Goal: Task Accomplishment & Management: Manage account settings

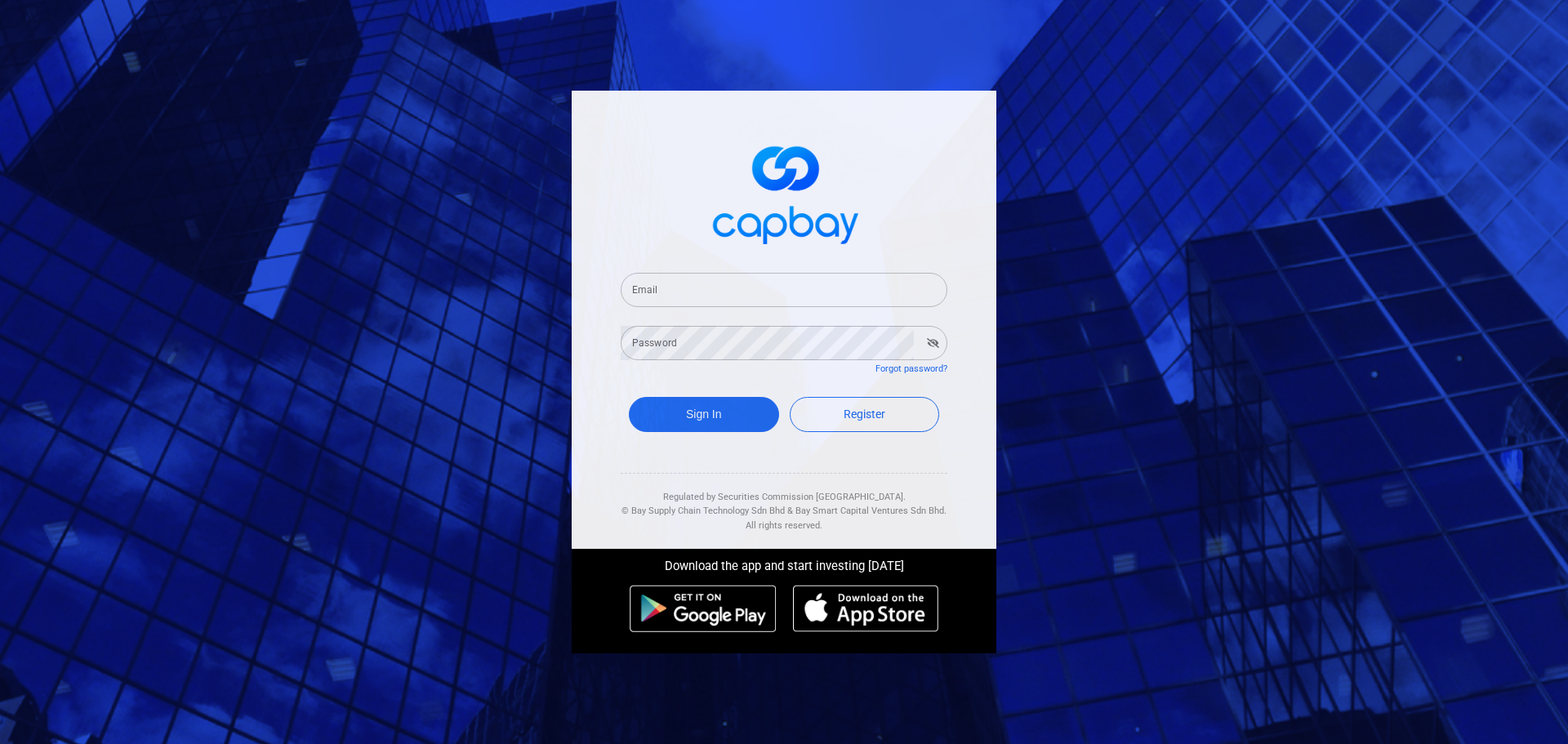
click at [698, 282] on input "Email" at bounding box center [784, 290] width 326 height 34
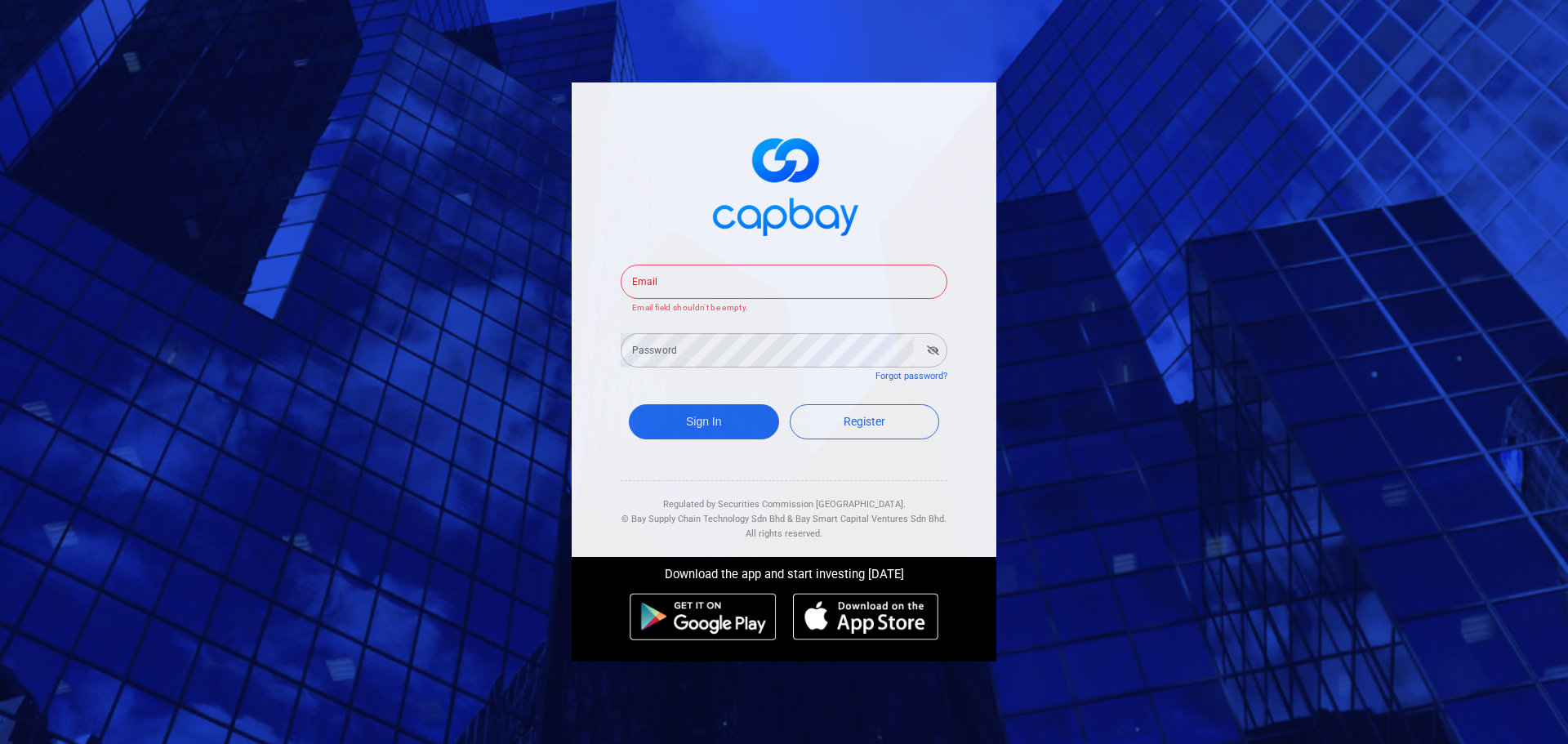
click at [679, 275] on input "Email" at bounding box center [784, 282] width 326 height 34
type input "seleniump2p@capbay.com"
click at [668, 338] on div "Password Password Password field shouldn't be empty." at bounding box center [784, 342] width 326 height 53
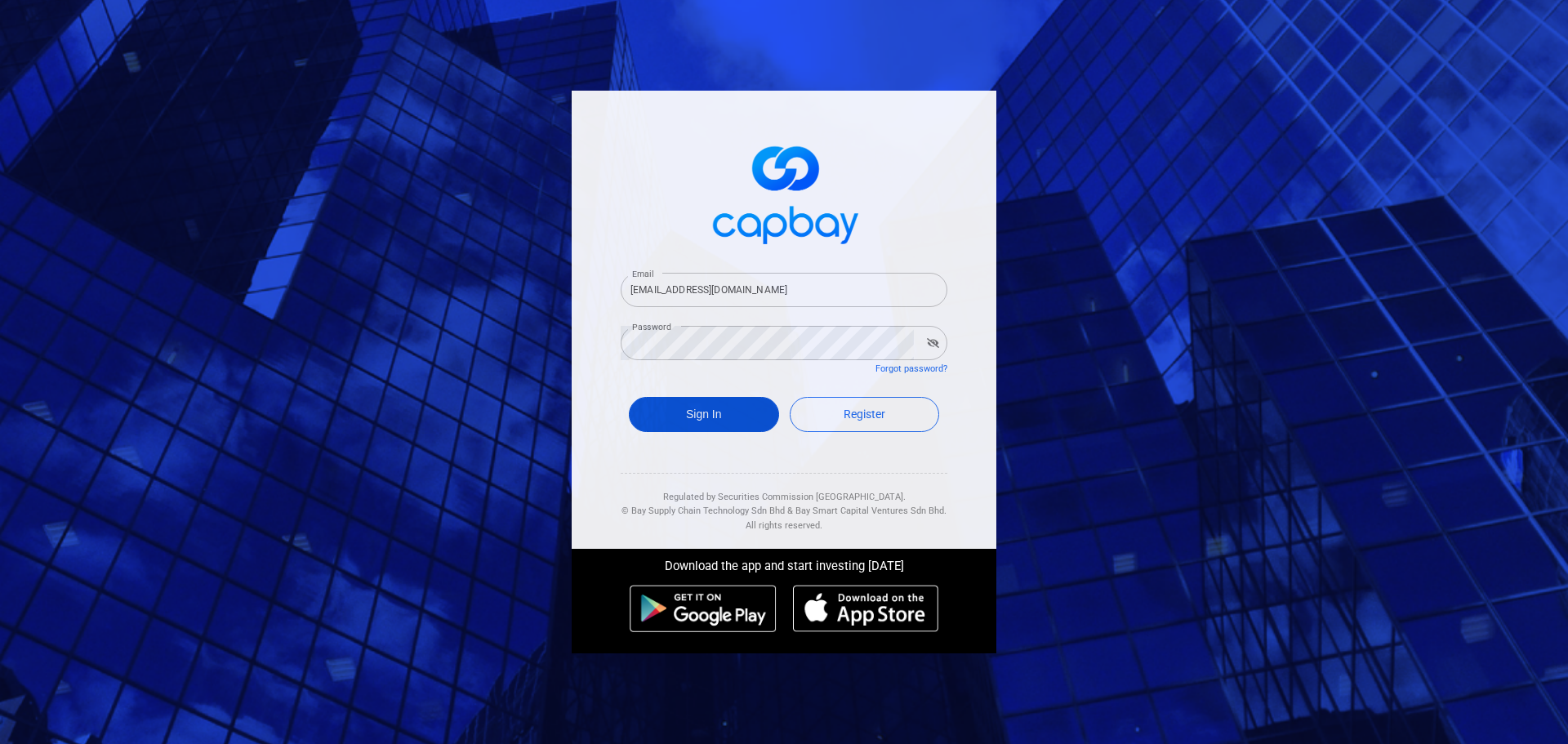
click at [720, 418] on button "Sign In" at bounding box center [704, 414] width 150 height 35
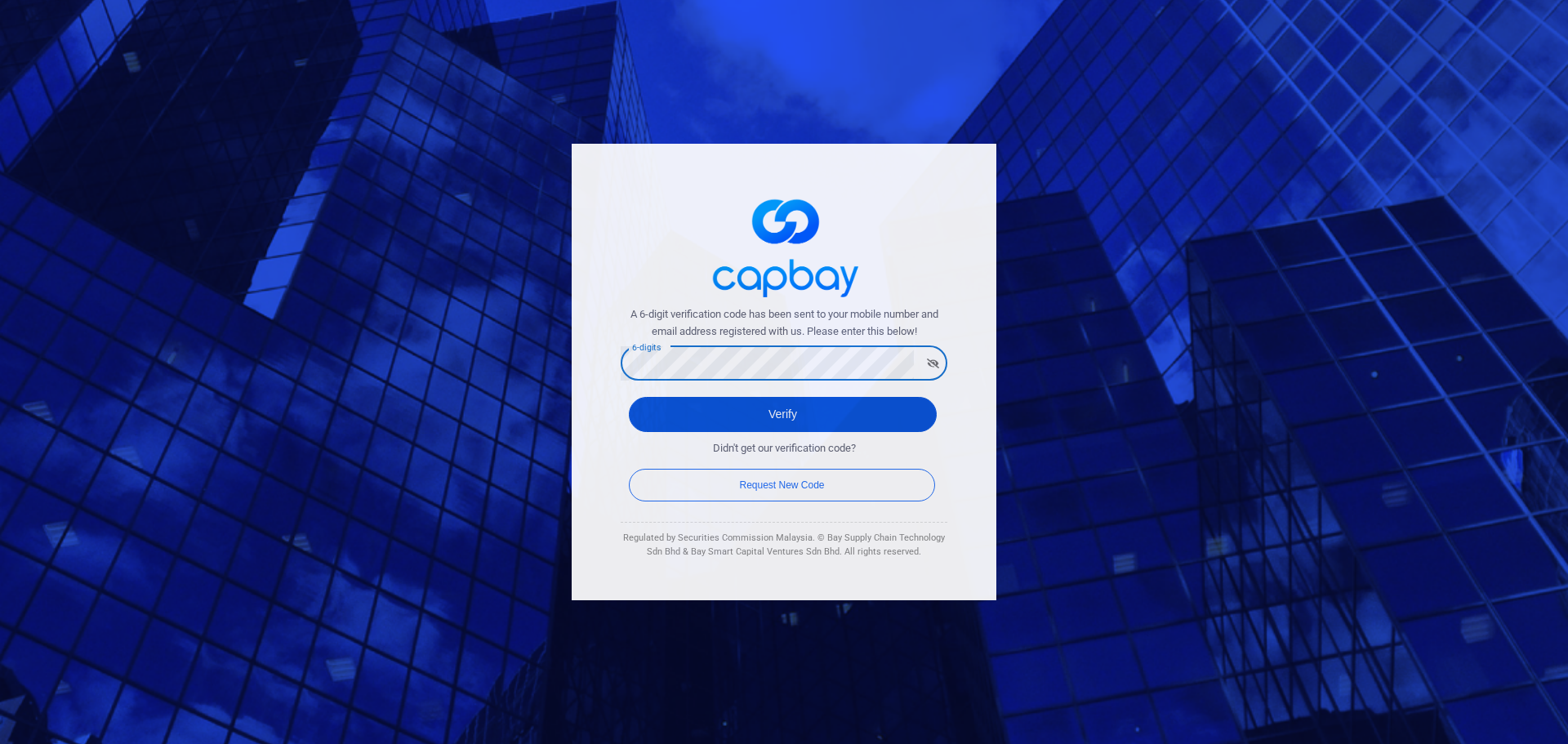
click at [730, 410] on button "Verify" at bounding box center [783, 414] width 308 height 35
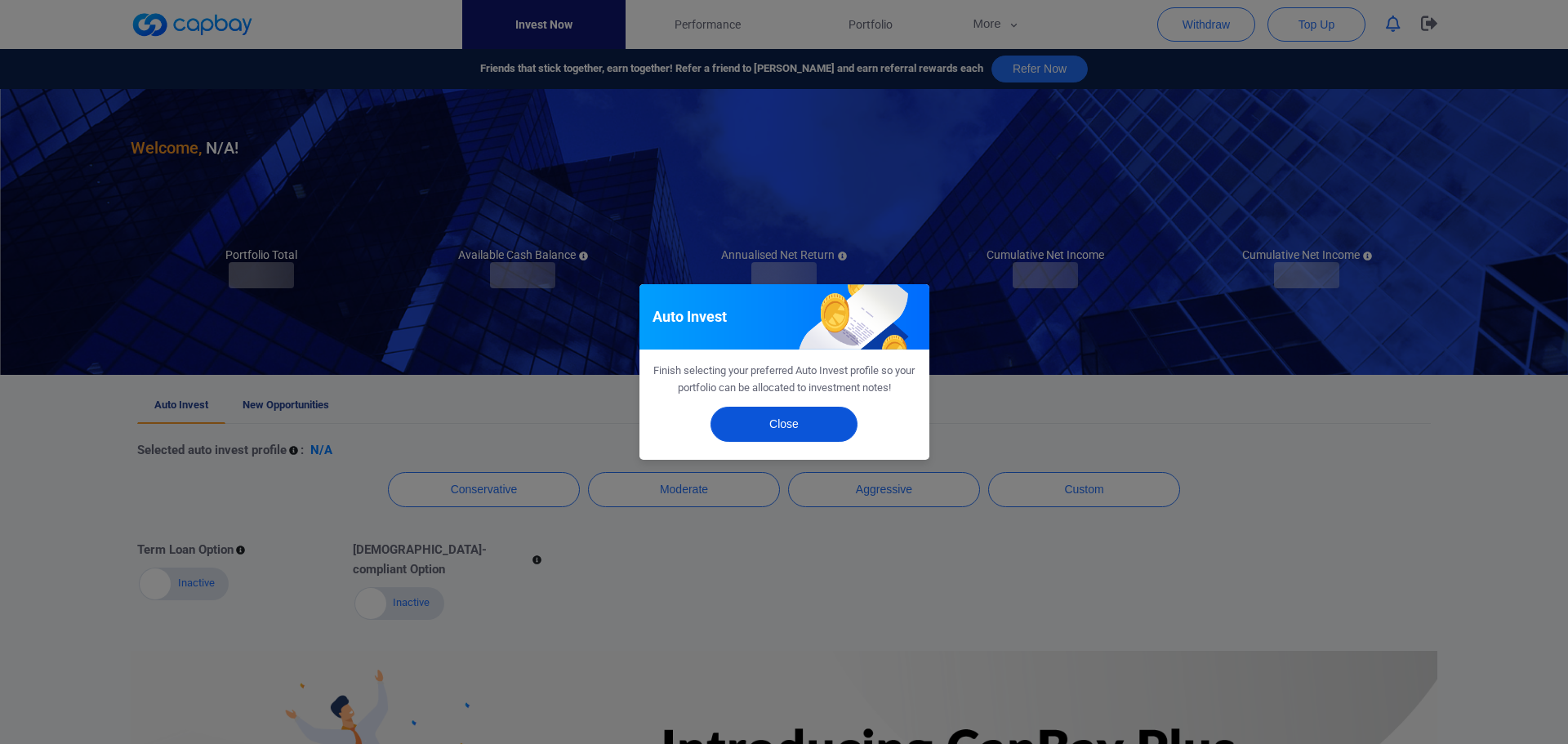
click at [795, 413] on button "Close" at bounding box center [784, 424] width 147 height 35
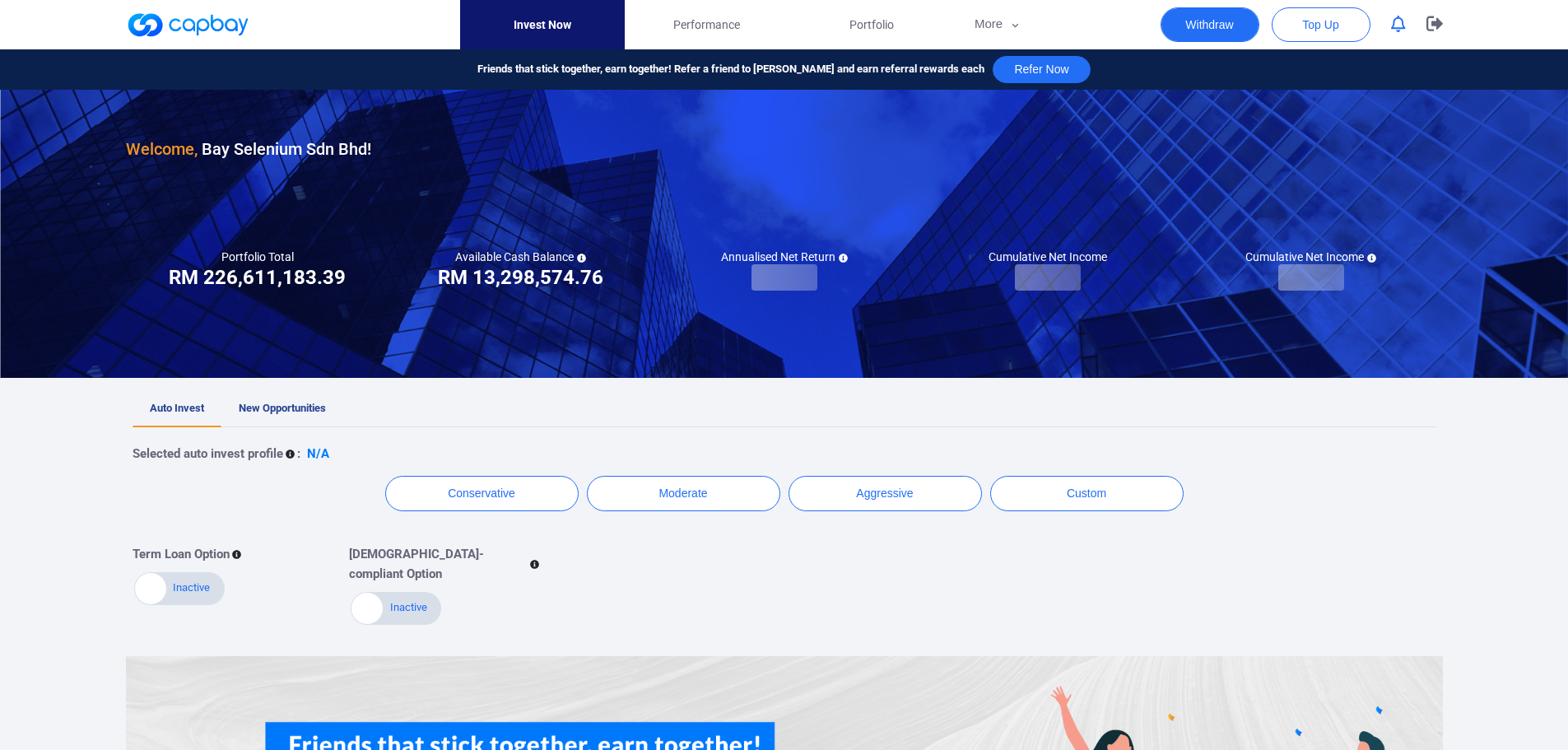
click at [1204, 8] on button "Withdraw" at bounding box center [1210, 25] width 99 height 35
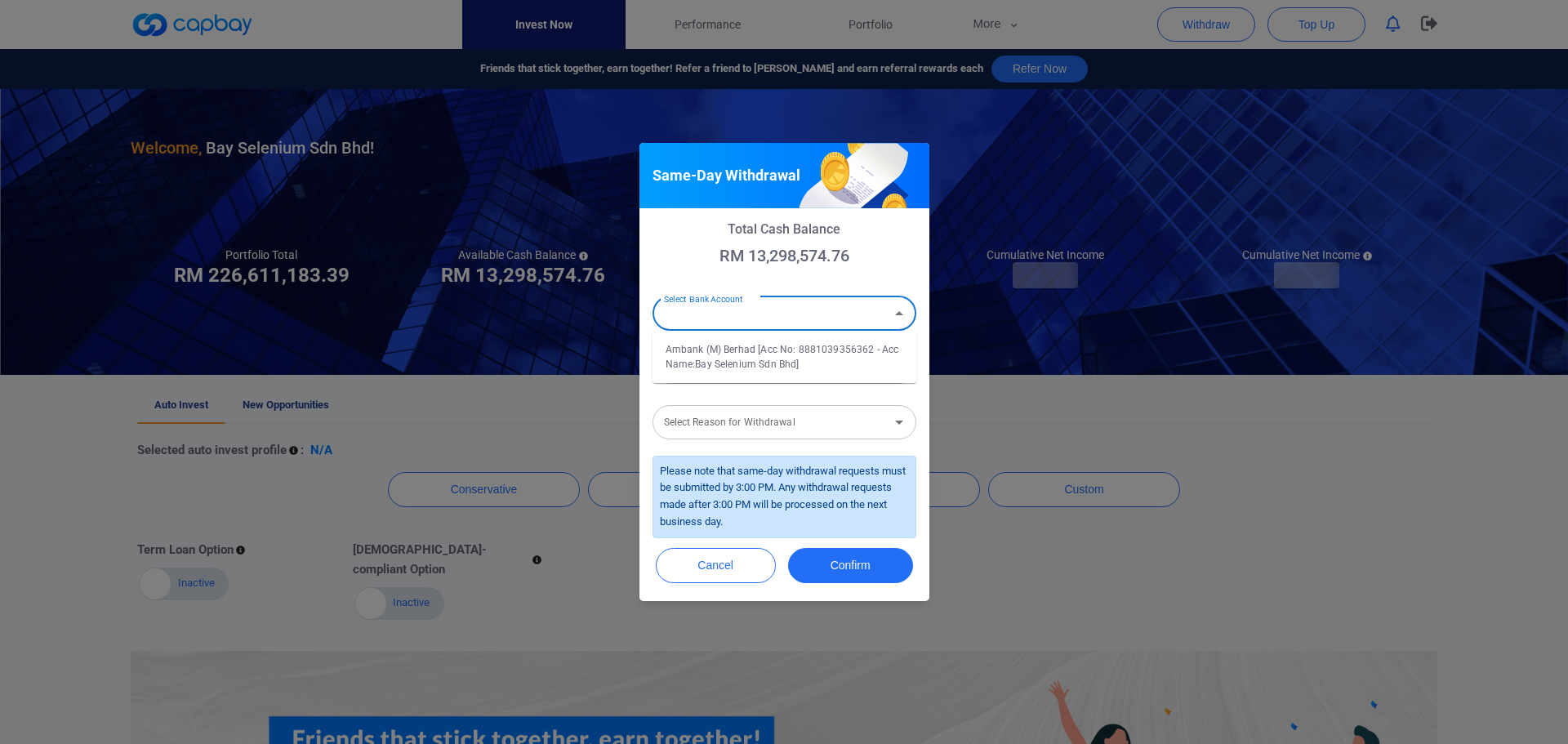
click at [741, 311] on div "Select Bank Account Select Bank Account" at bounding box center [784, 312] width 264 height 37
click at [748, 360] on li "Ambank (M) Berhad [Acc No: 8881039356362 - Acc Name:Bay Selenium Sdn Bhd]" at bounding box center [784, 357] width 264 height 40
type input "Ambank (M) Berhad [Acc No: 8881039356362 - Acc Name:Bay Selenium Sdn Bhd]"
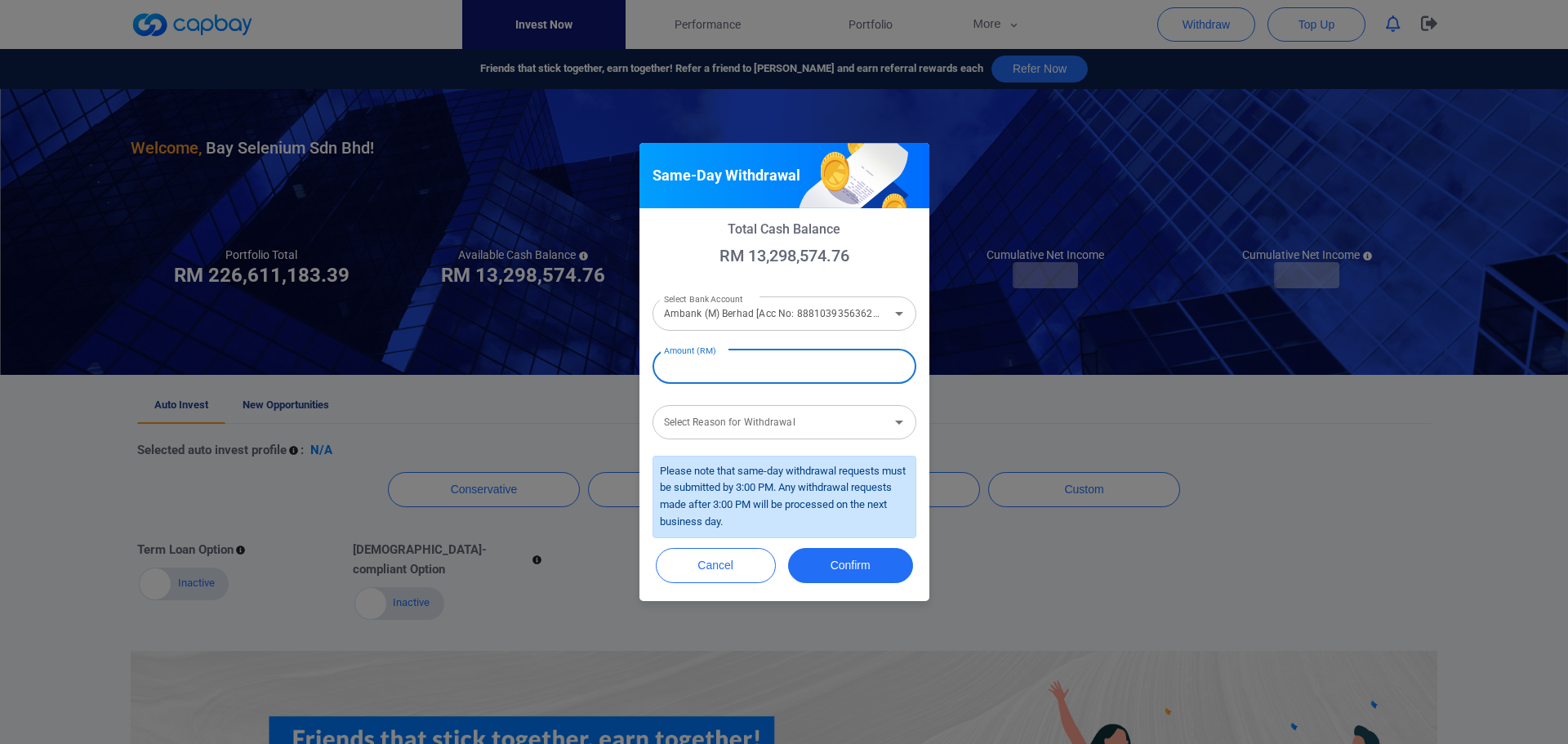
click at [756, 370] on input "Amount (RM)" at bounding box center [784, 367] width 264 height 34
type input "RM 5,000,000"
click at [731, 420] on div "Select Reason for Withdrawal Select Reason for Withdrawal" at bounding box center [784, 420] width 264 height 37
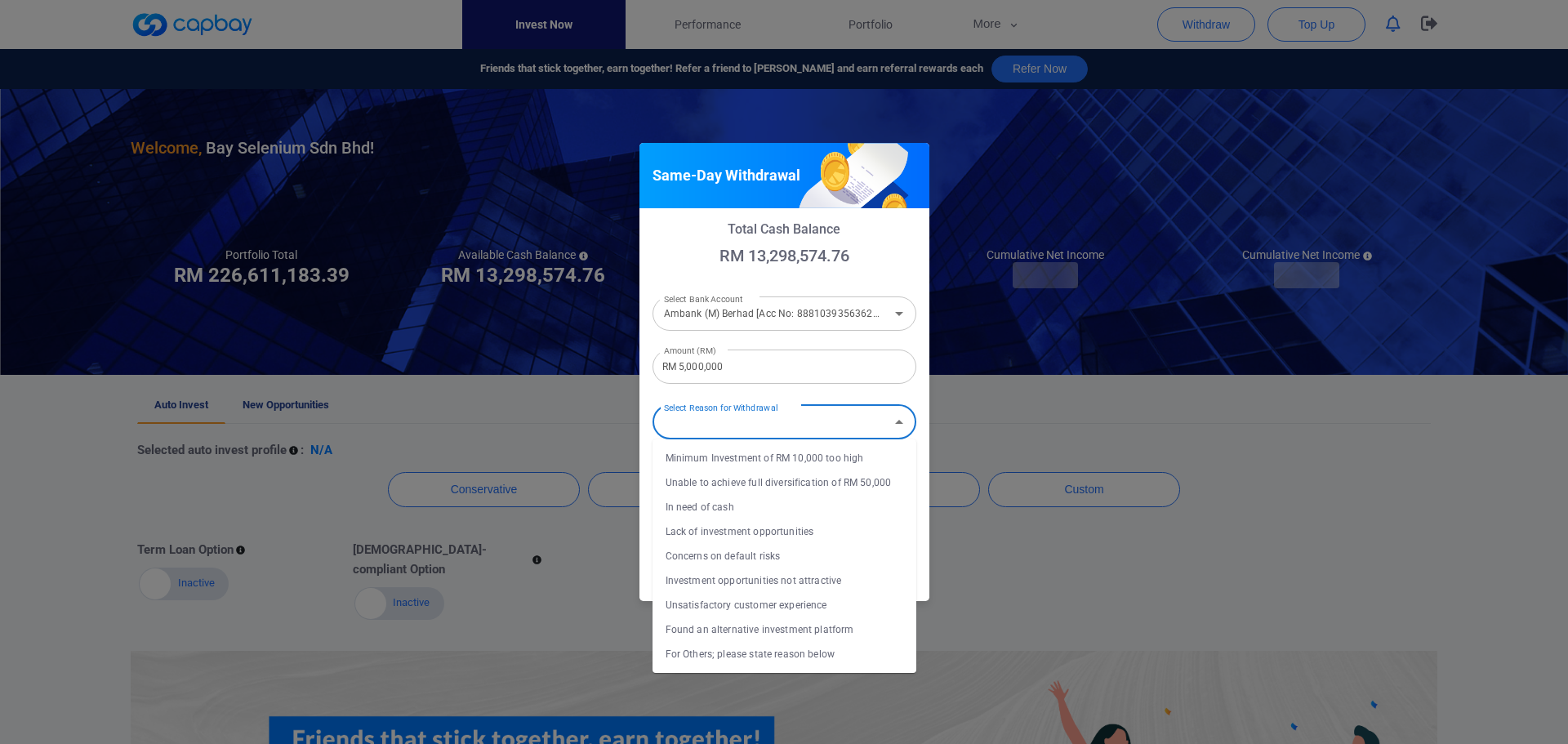
click at [716, 509] on li "In need of cash" at bounding box center [784, 507] width 264 height 25
type input "In need of cash"
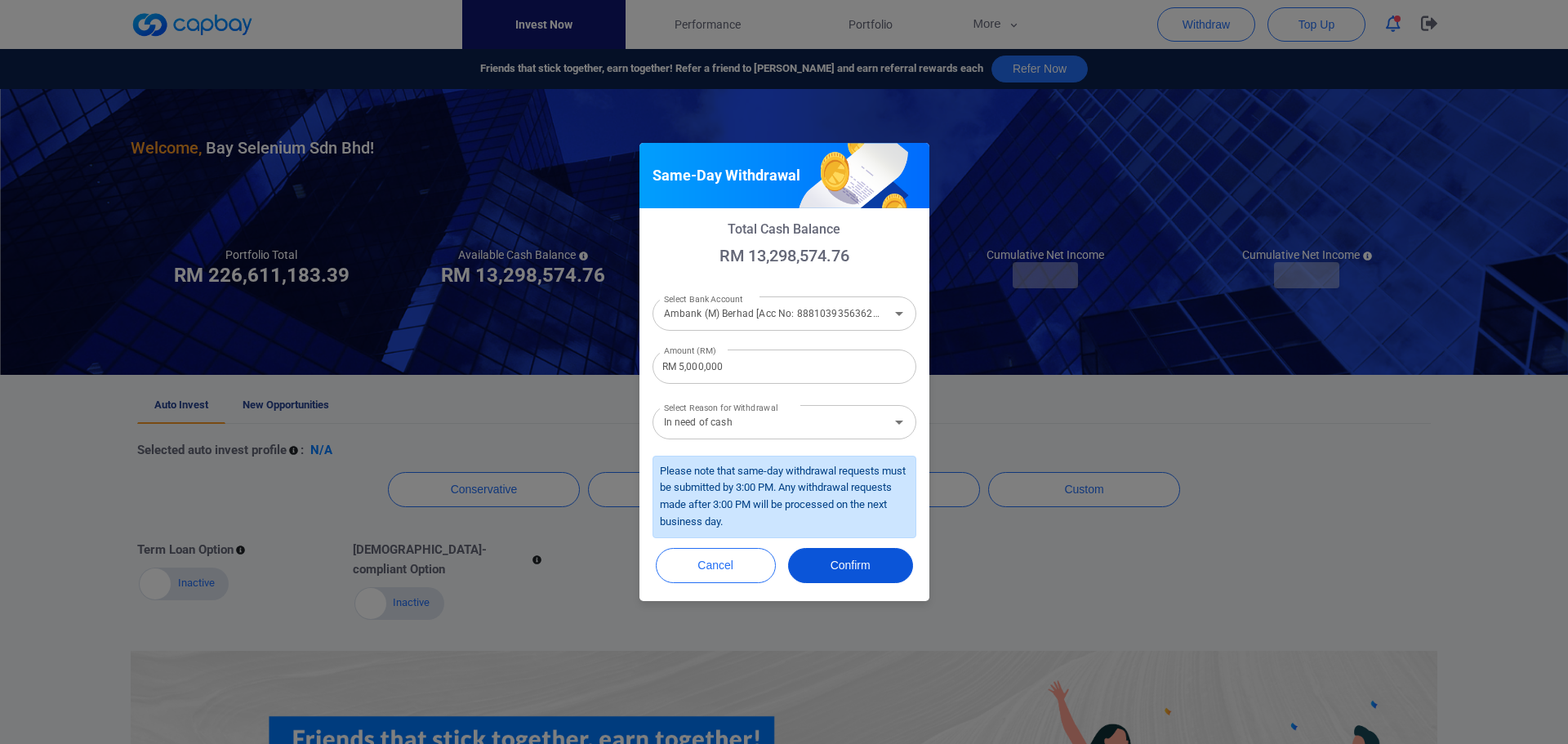
click at [831, 564] on button "Confirm" at bounding box center [850, 565] width 125 height 35
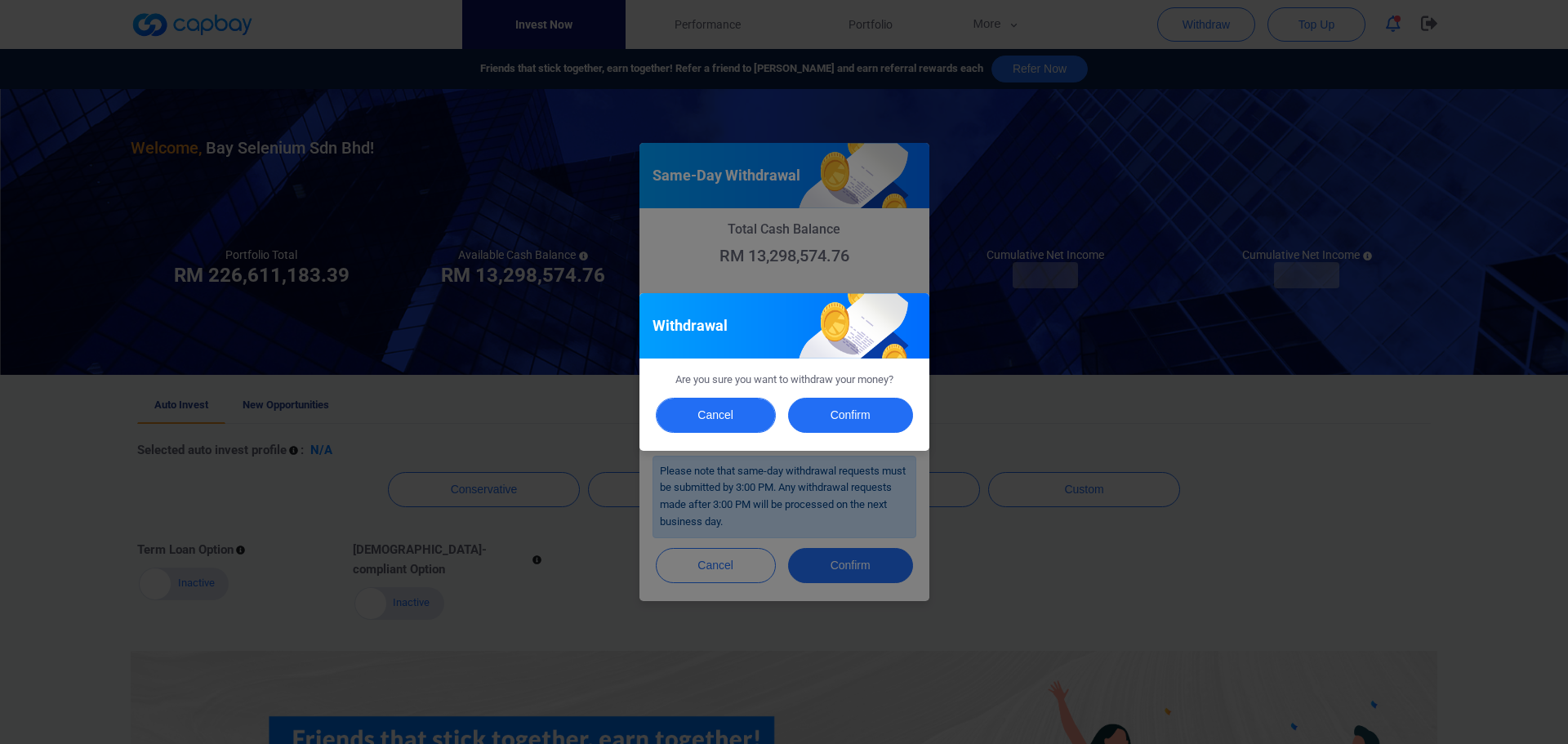
click at [750, 419] on button "Cancel" at bounding box center [716, 415] width 120 height 35
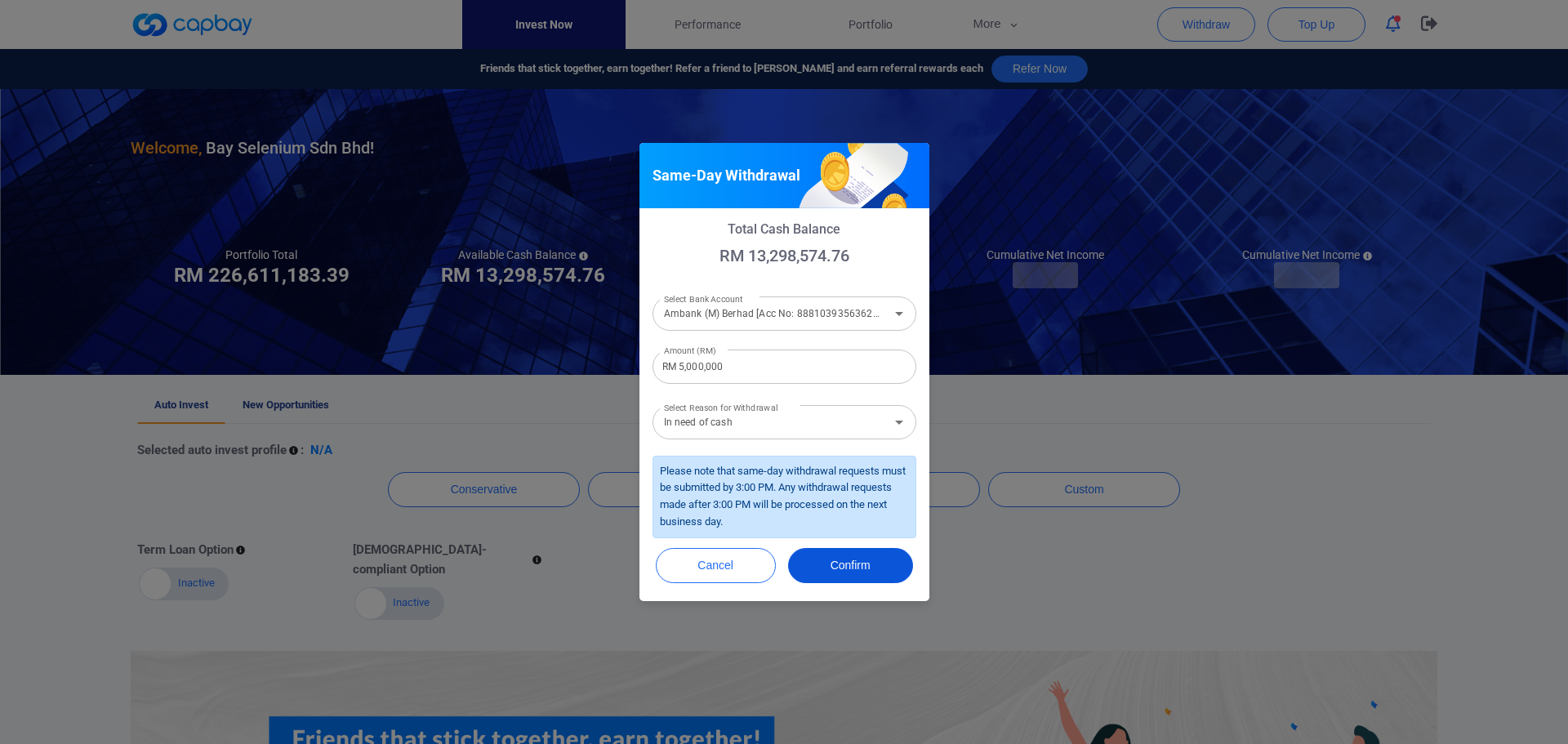
click at [850, 564] on button "Confirm" at bounding box center [850, 565] width 125 height 35
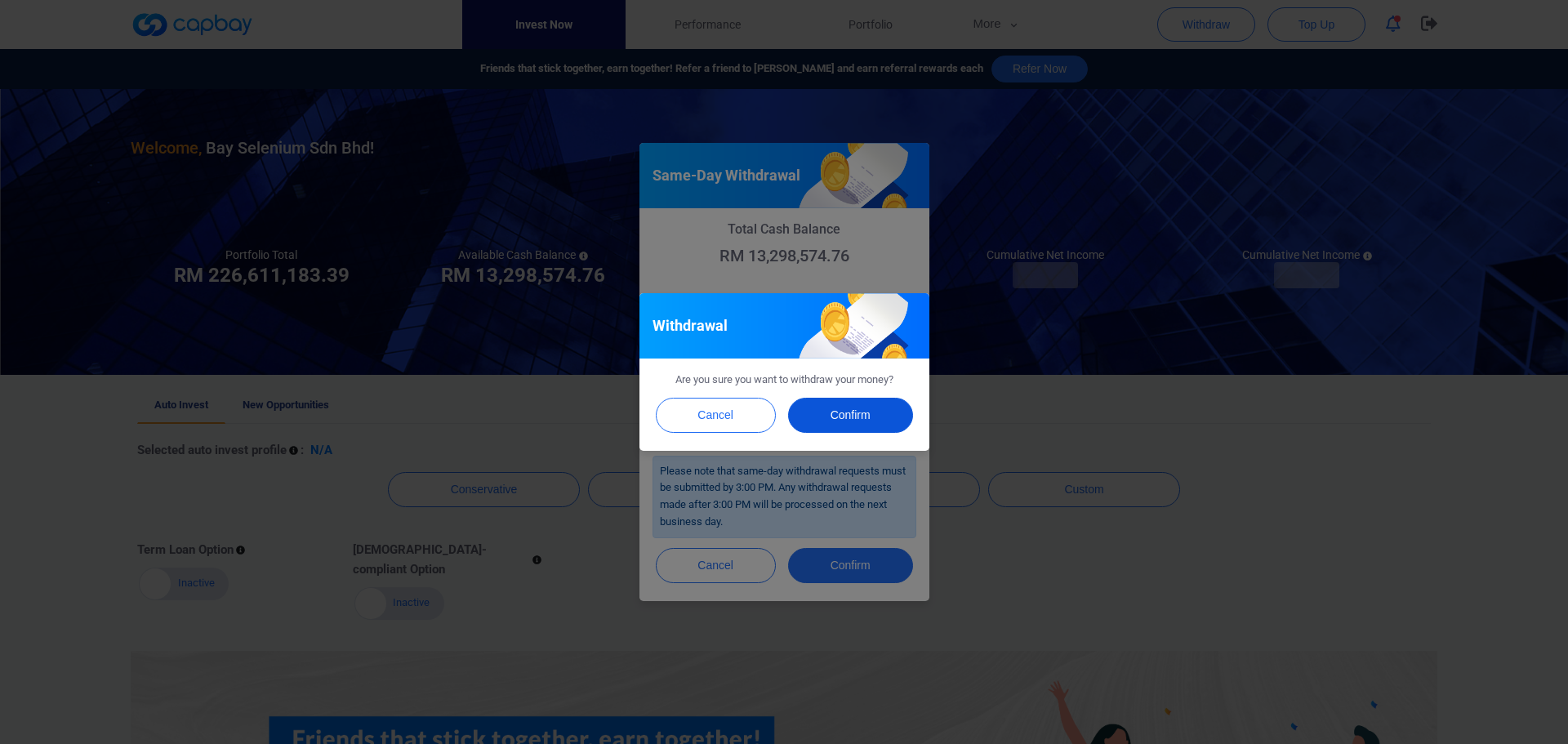
click at [849, 423] on button "Confirm" at bounding box center [850, 415] width 125 height 35
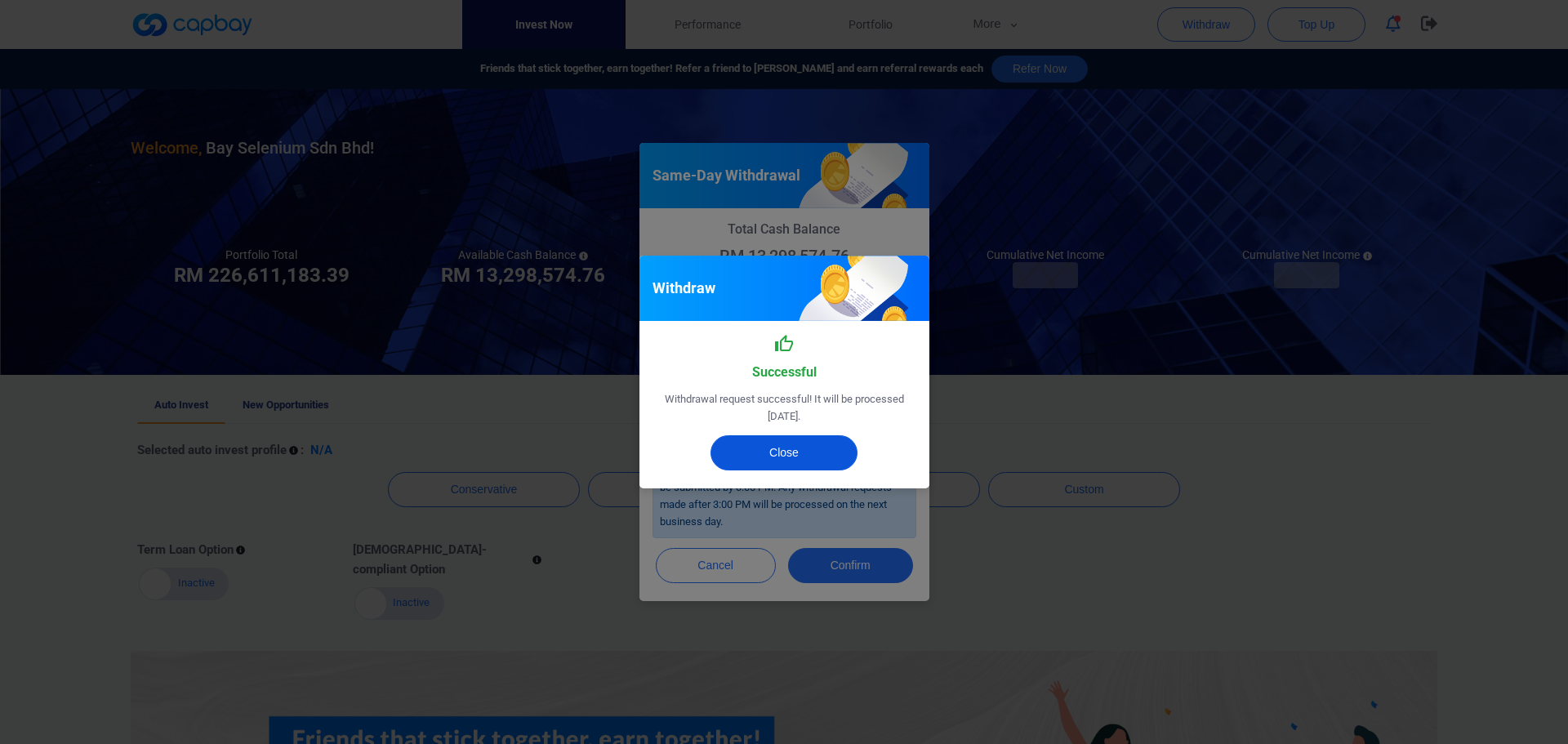
click at [791, 442] on button "Close" at bounding box center [784, 452] width 147 height 35
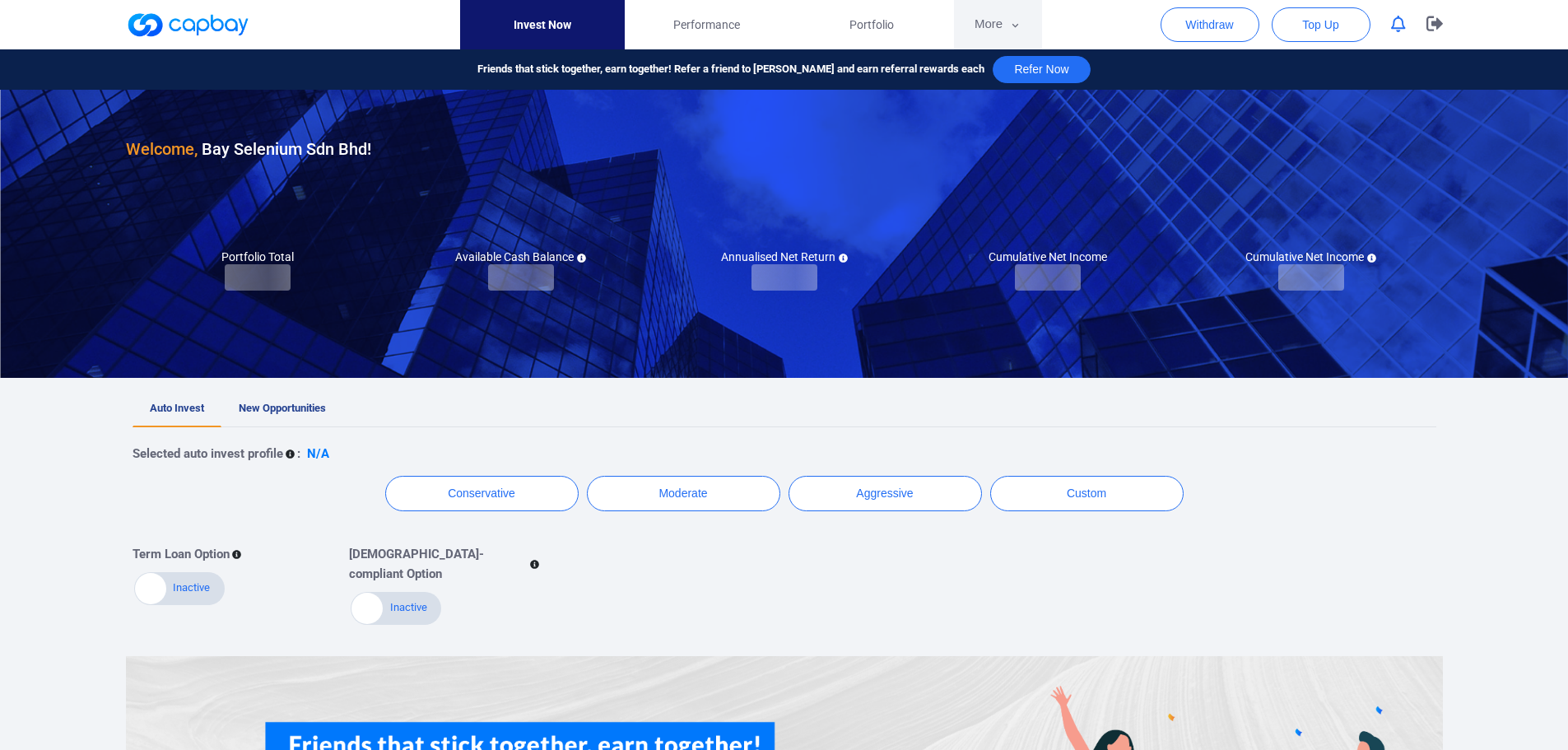
click at [996, 23] on button "More" at bounding box center [998, 24] width 88 height 49
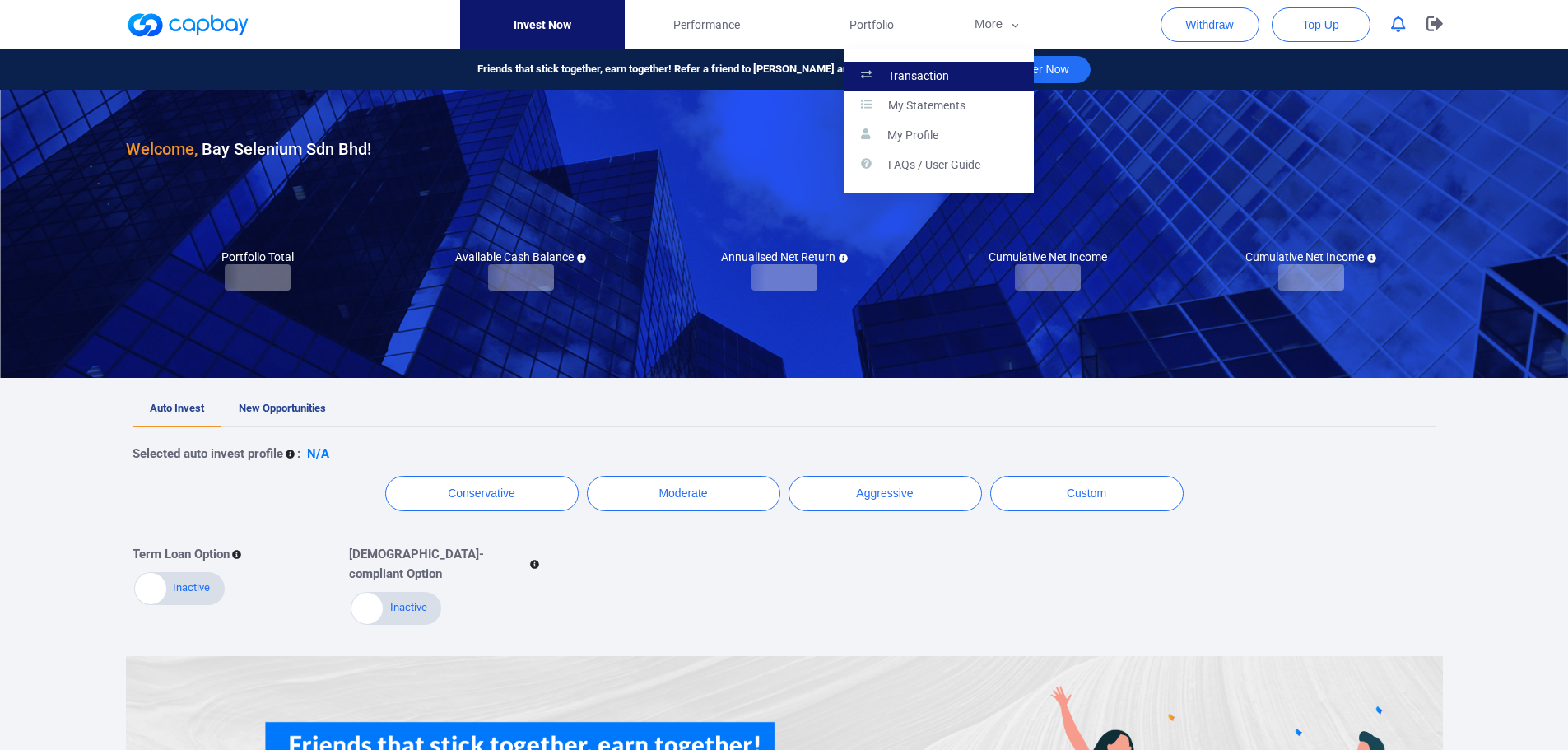
click at [932, 72] on p "Transaction" at bounding box center [918, 76] width 61 height 15
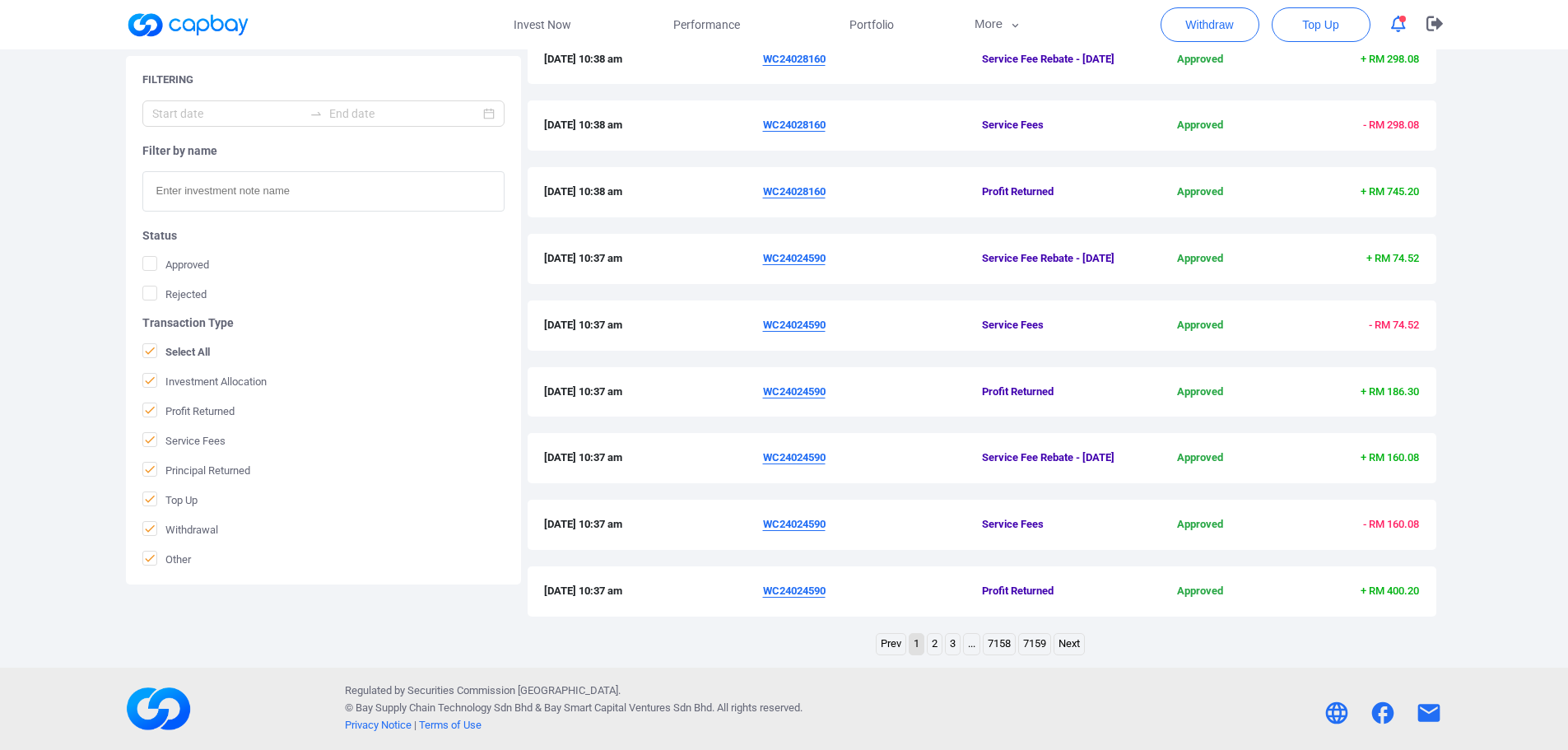
scroll to position [478, 0]
click at [930, 647] on link "2" at bounding box center [935, 644] width 14 height 21
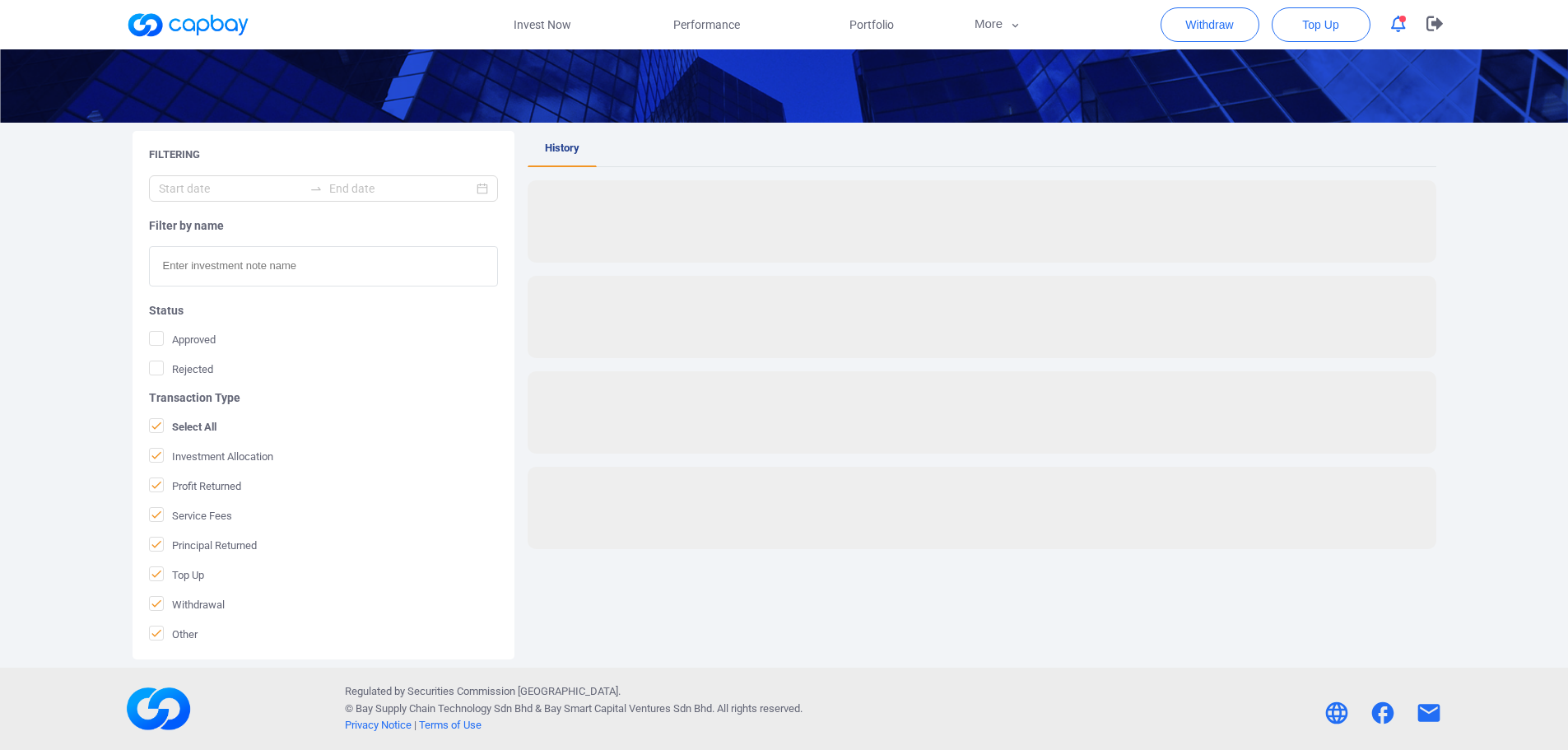
scroll to position [215, 0]
click at [756, 501] on rect at bounding box center [982, 508] width 909 height 82
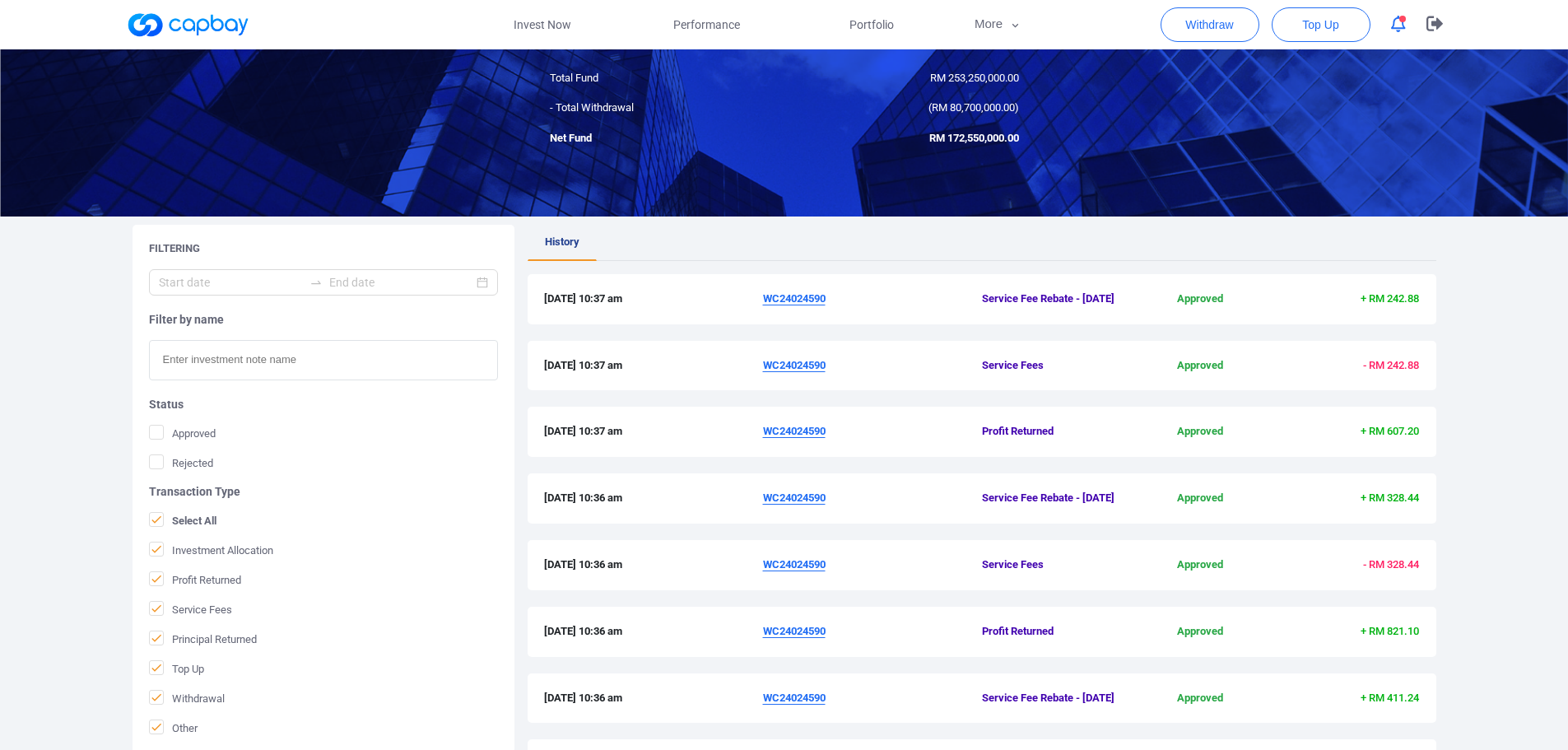
scroll to position [0, 0]
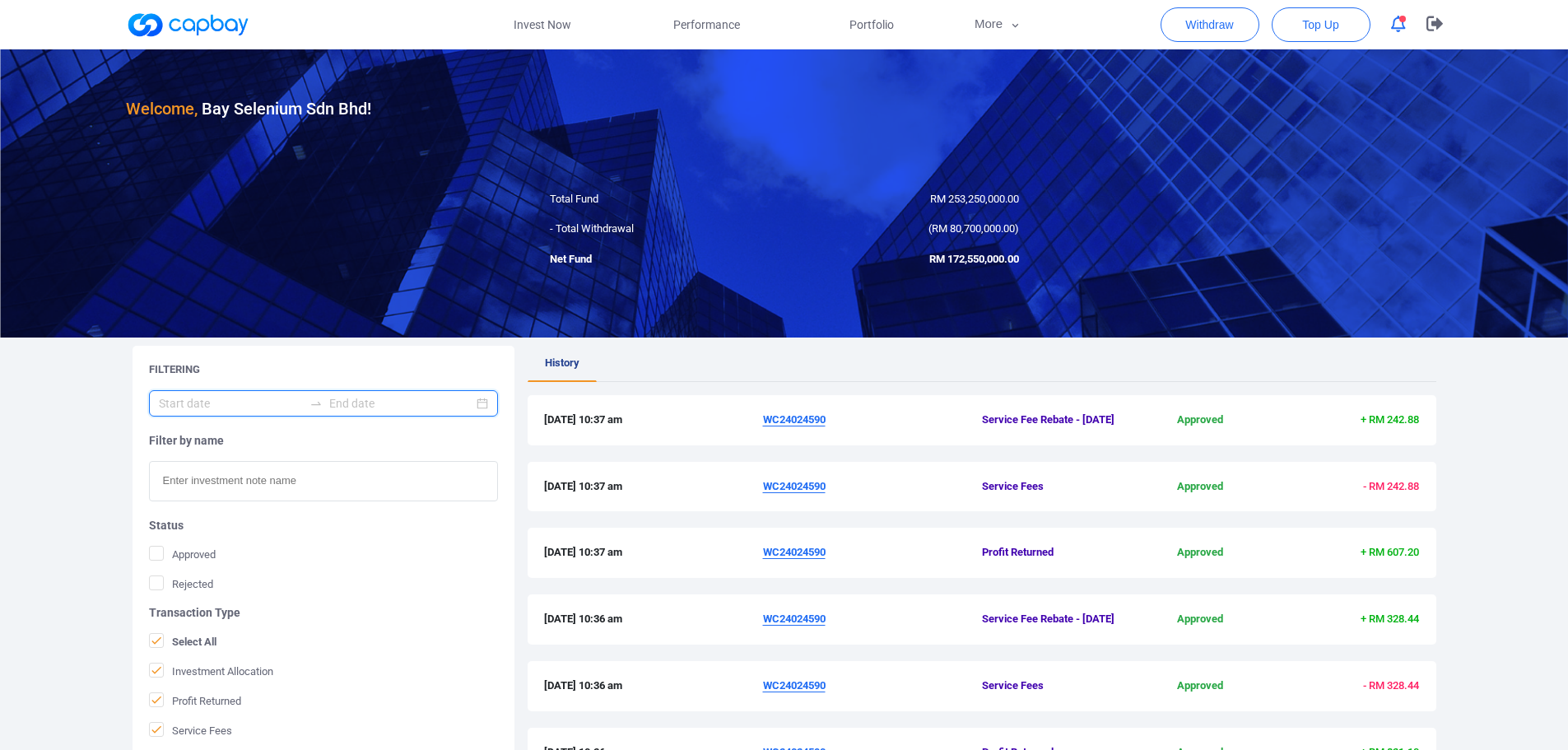
click at [228, 402] on input at bounding box center [230, 403] width 144 height 18
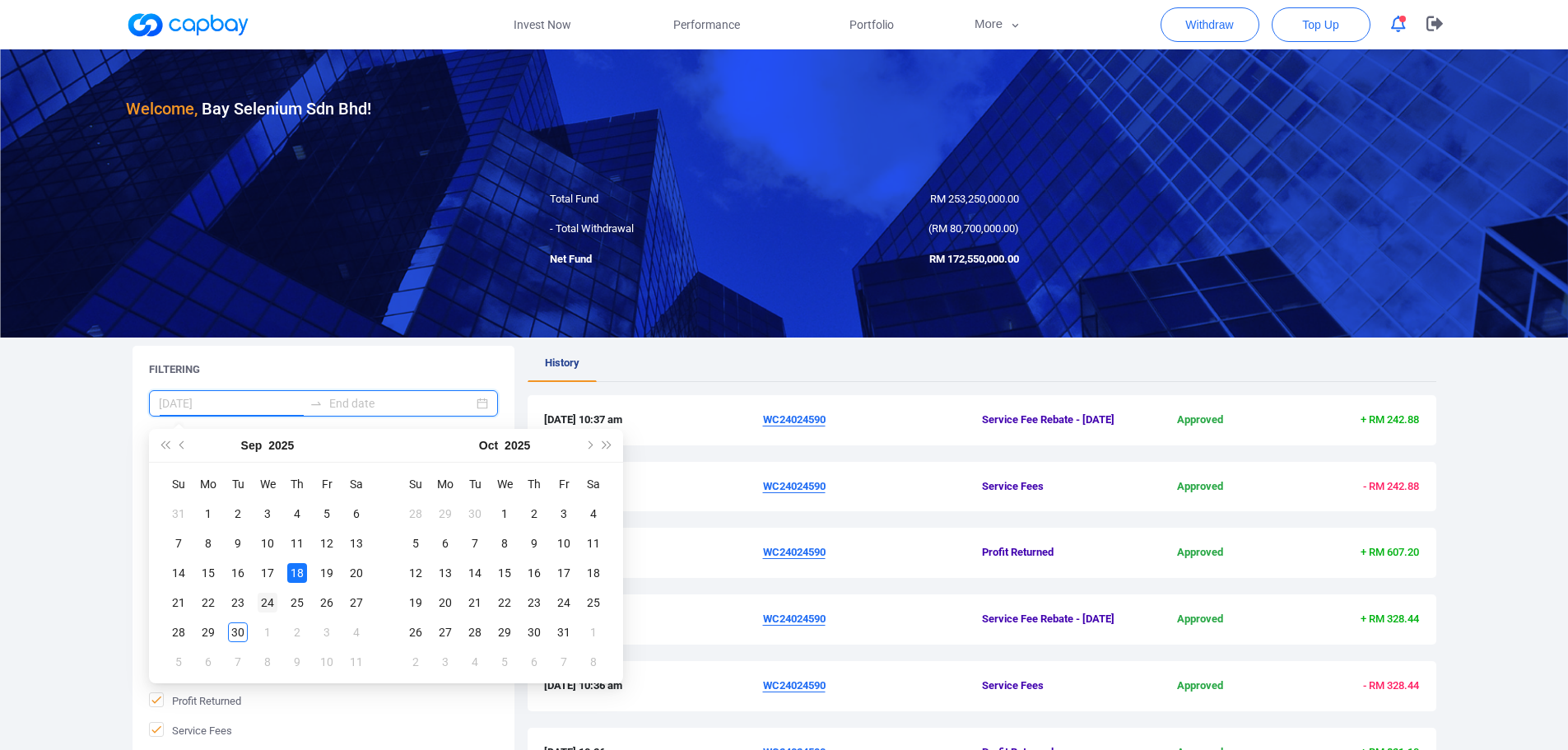
type input "2025-09-24"
click at [268, 598] on div "24" at bounding box center [267, 602] width 20 height 20
type input "2025-09-13"
type input "2025-09-28"
type input "2025-09-27"
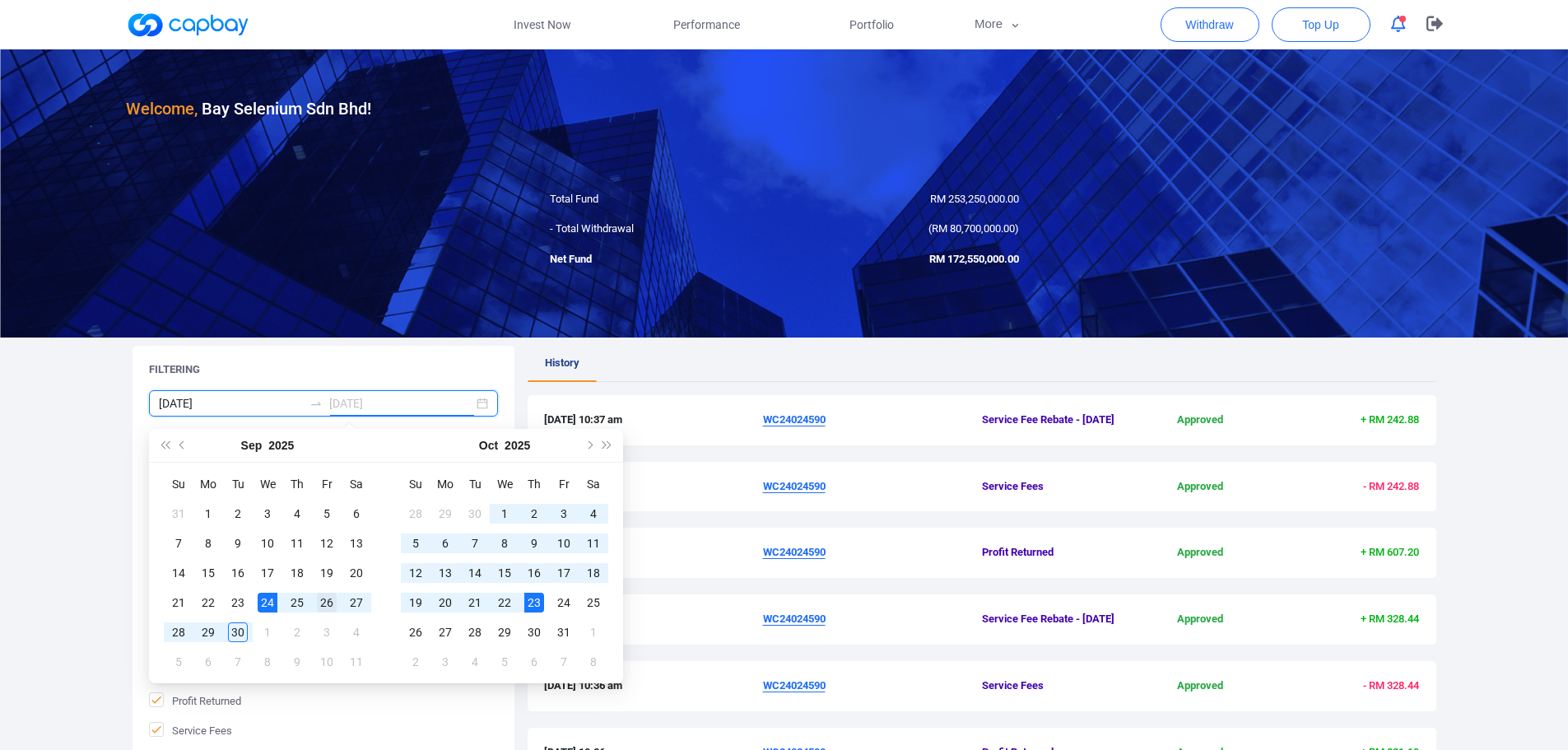
type input "2025-10-19"
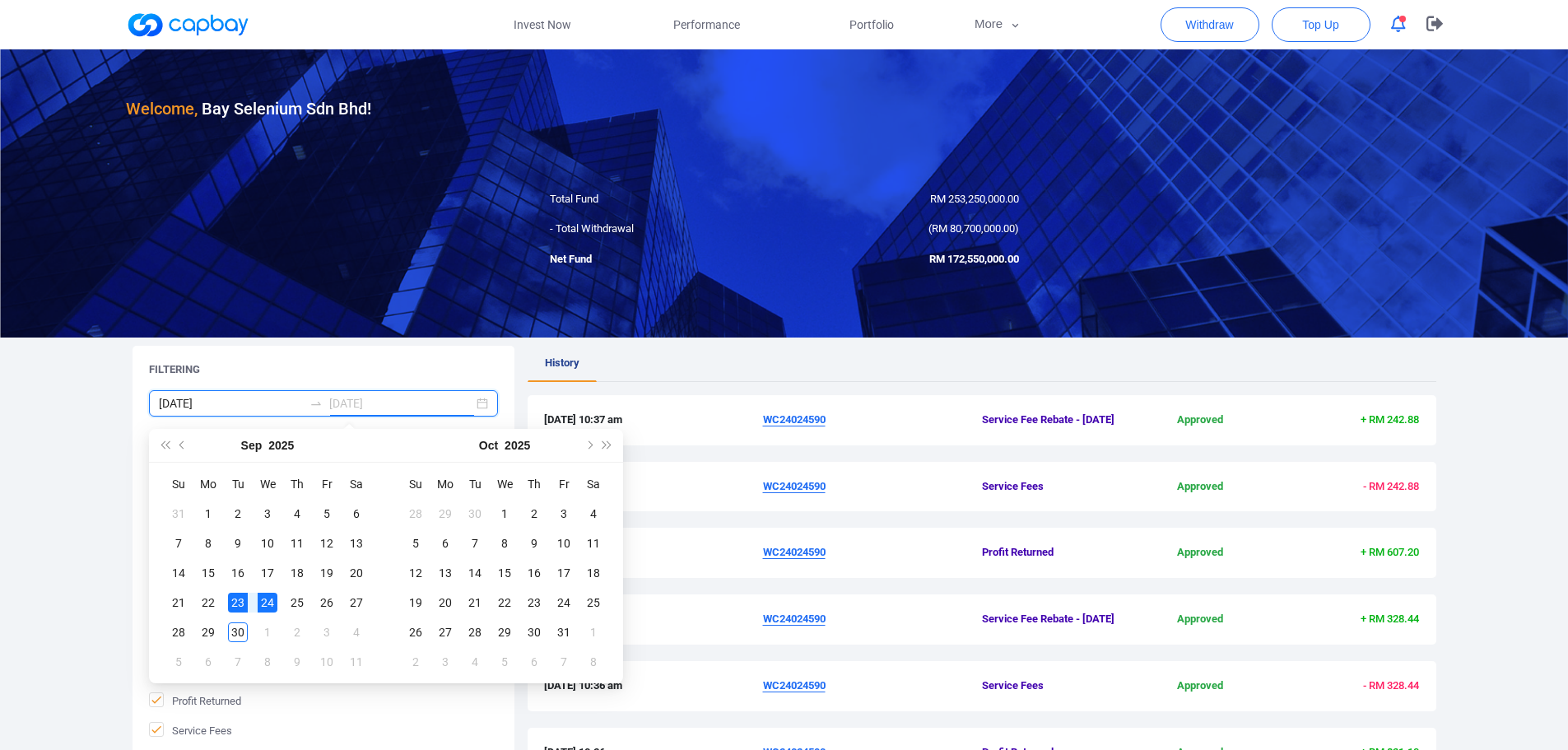
type input "2025-09-24"
click at [265, 604] on div "24" at bounding box center [267, 602] width 20 height 20
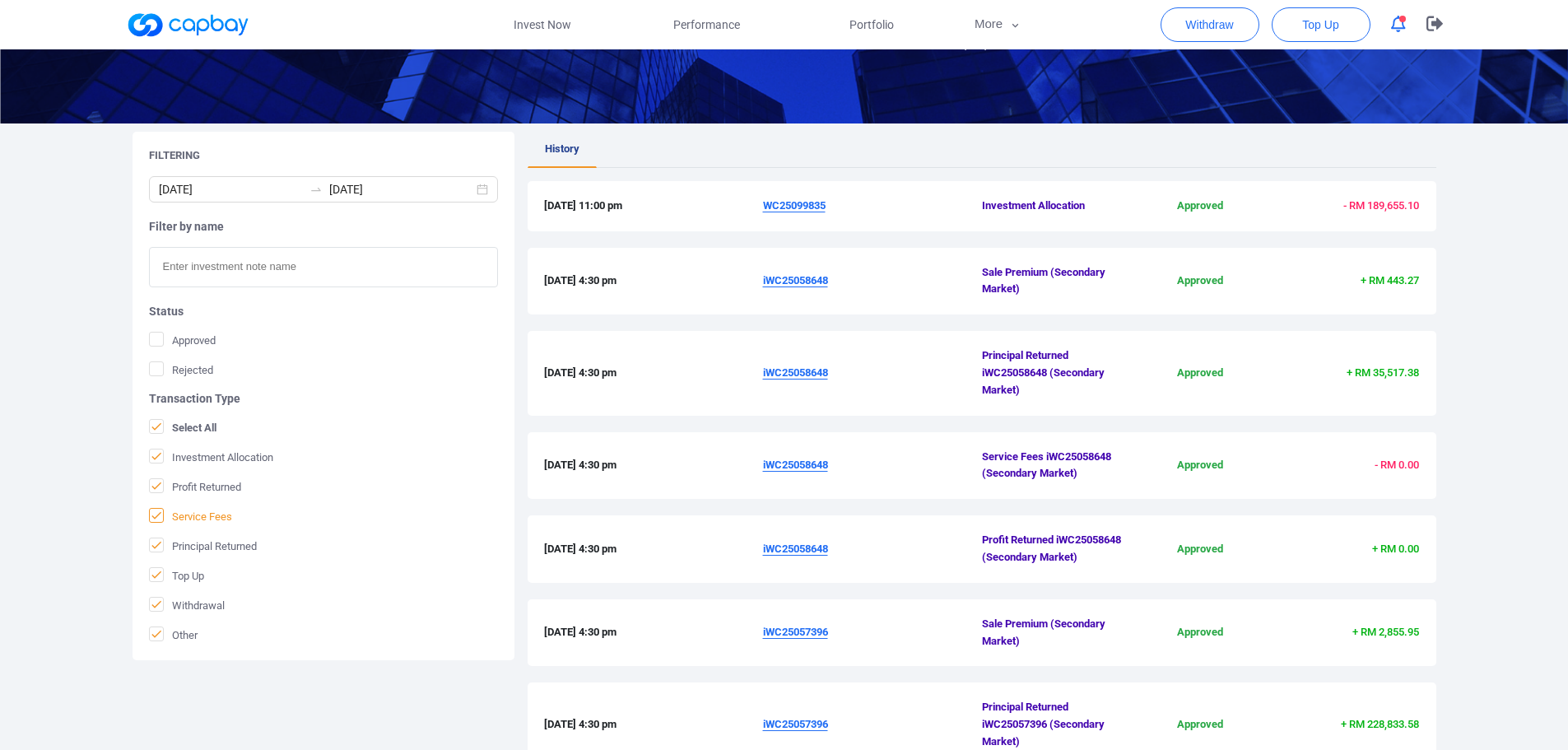
scroll to position [221, 0]
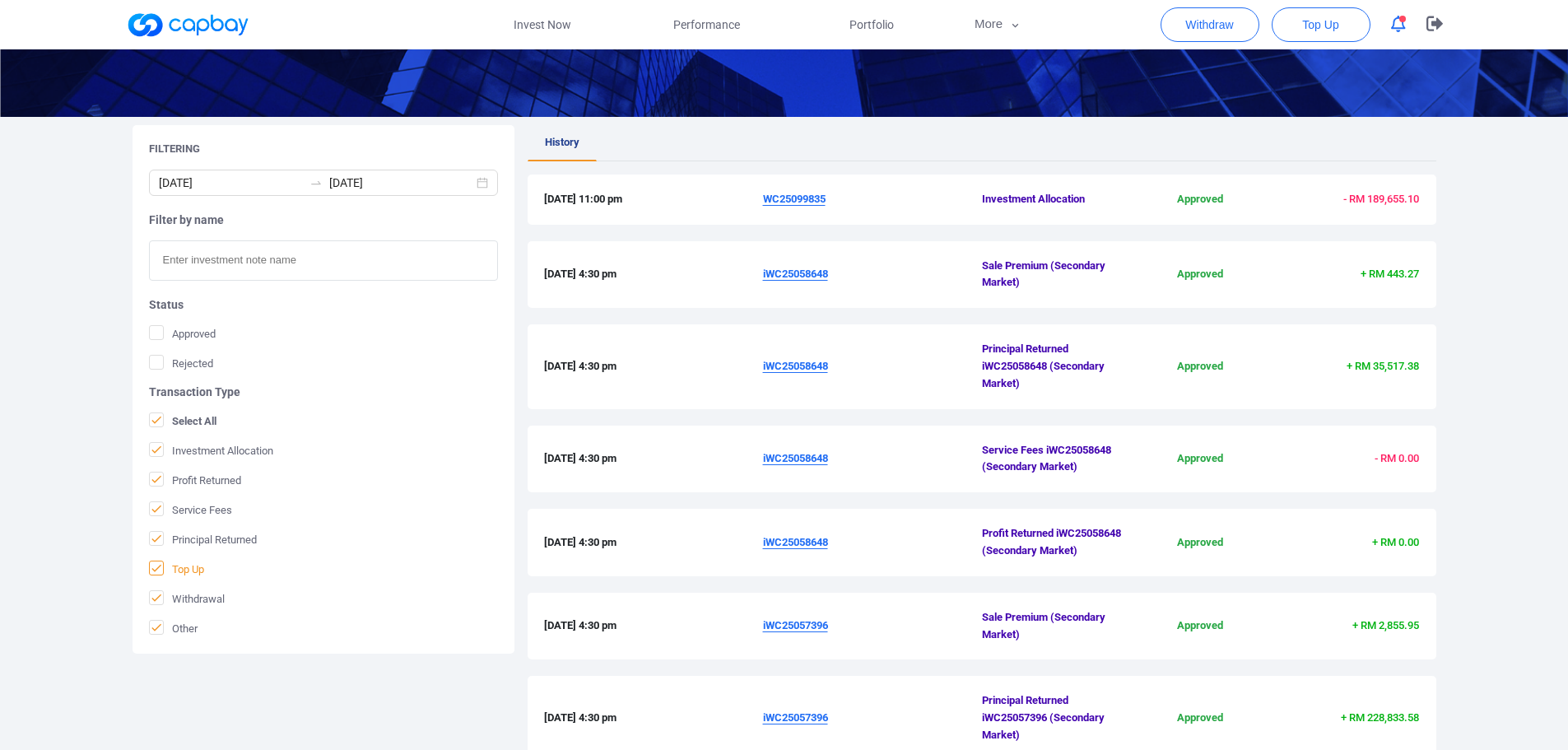
click at [191, 572] on span "Top Up" at bounding box center [177, 568] width 55 height 16
click at [0, 0] on input "Top Up" at bounding box center [0, 0] width 0 height 0
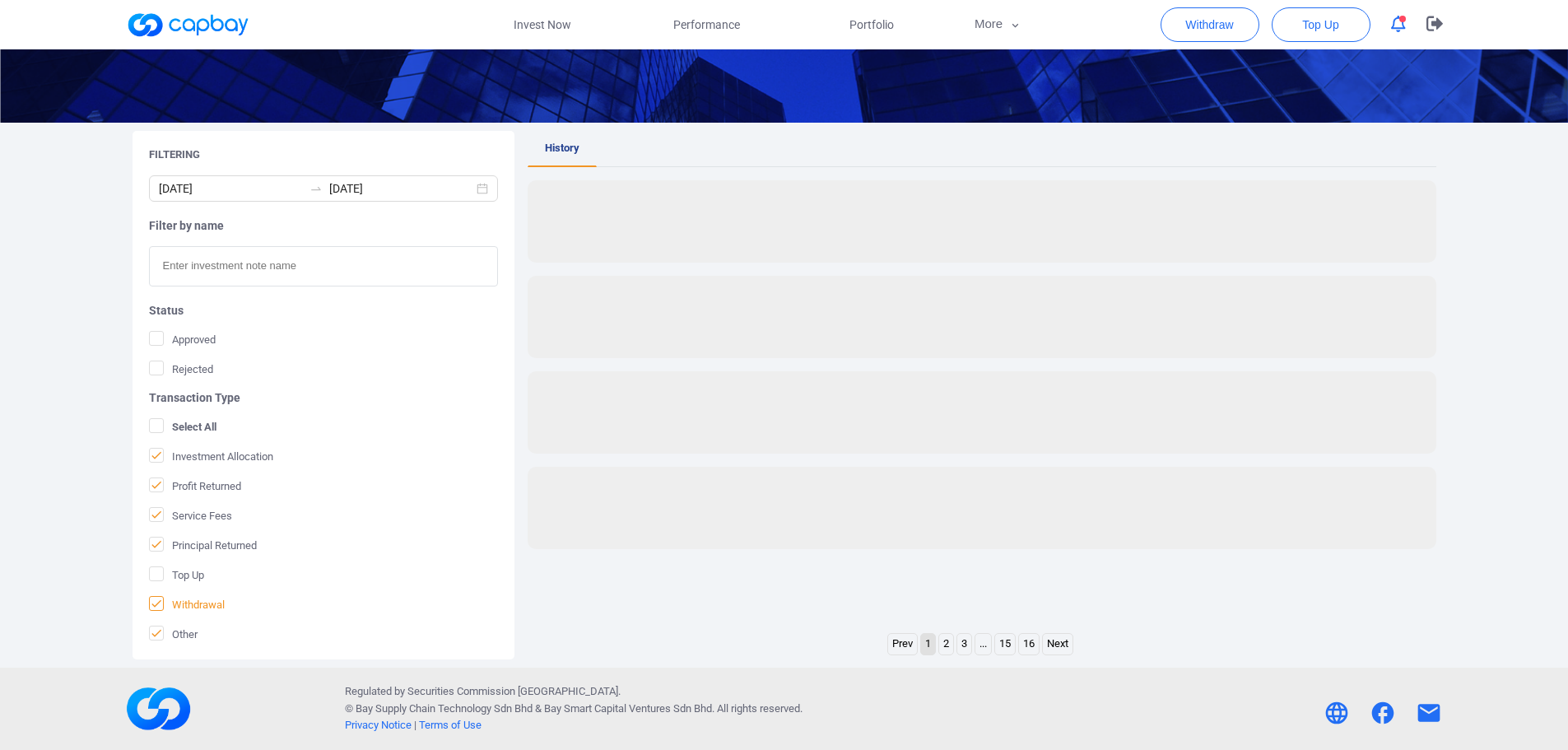
scroll to position [215, 0]
click at [176, 637] on span "Other" at bounding box center [173, 633] width 49 height 16
click at [0, 0] on input "Other" at bounding box center [0, 0] width 0 height 0
click at [191, 546] on span "Principal Returned" at bounding box center [203, 545] width 107 height 16
click at [0, 0] on input "Principal Returned" at bounding box center [0, 0] width 0 height 0
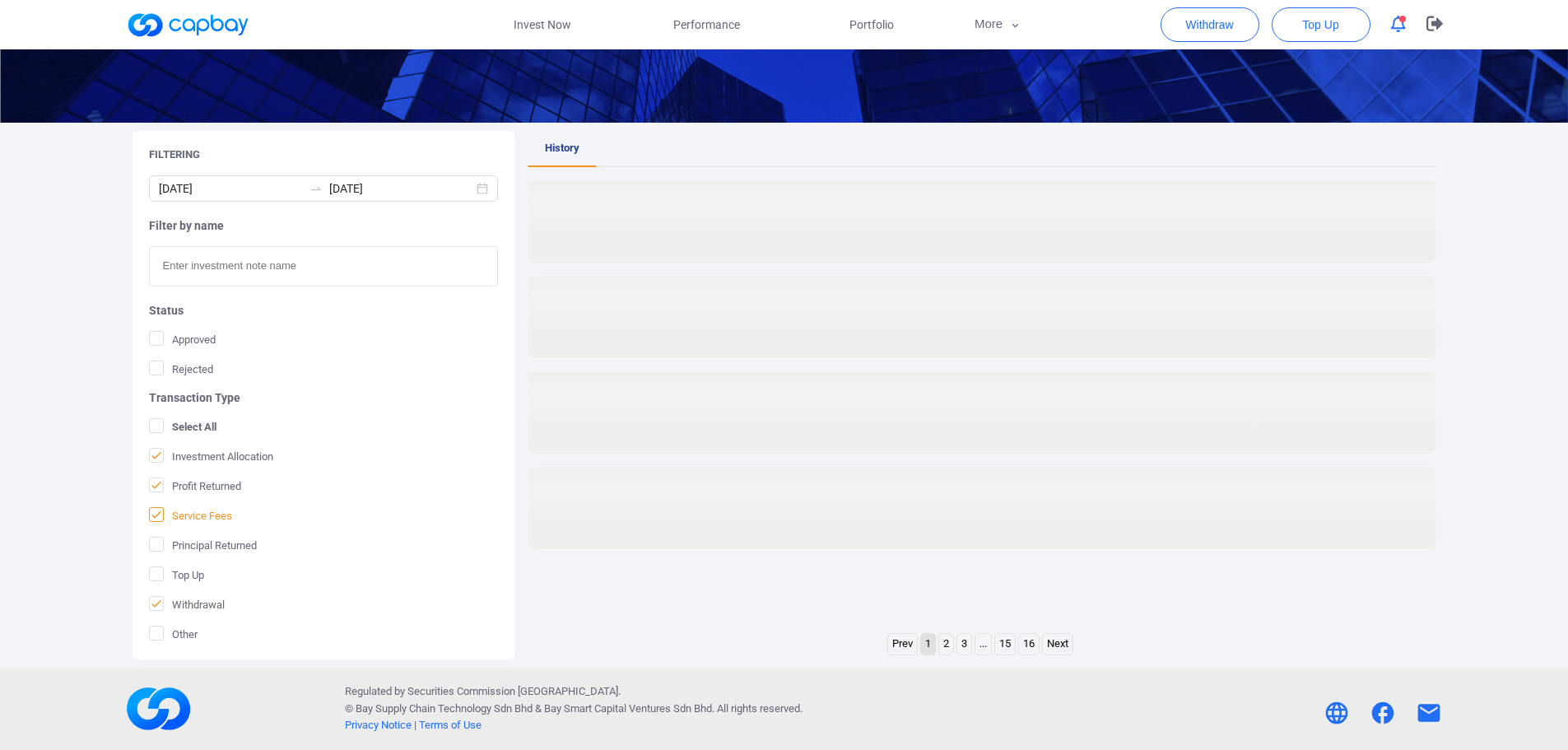
click at [163, 519] on span at bounding box center [156, 514] width 15 height 15
click at [0, 0] on input "Service Fees" at bounding box center [0, 0] width 0 height 0
click at [165, 490] on span "Profit Returned" at bounding box center [195, 485] width 92 height 16
click at [0, 0] on input "Profit Returned" at bounding box center [0, 0] width 0 height 0
click at [181, 459] on span "Investment Allocation" at bounding box center [211, 456] width 124 height 16
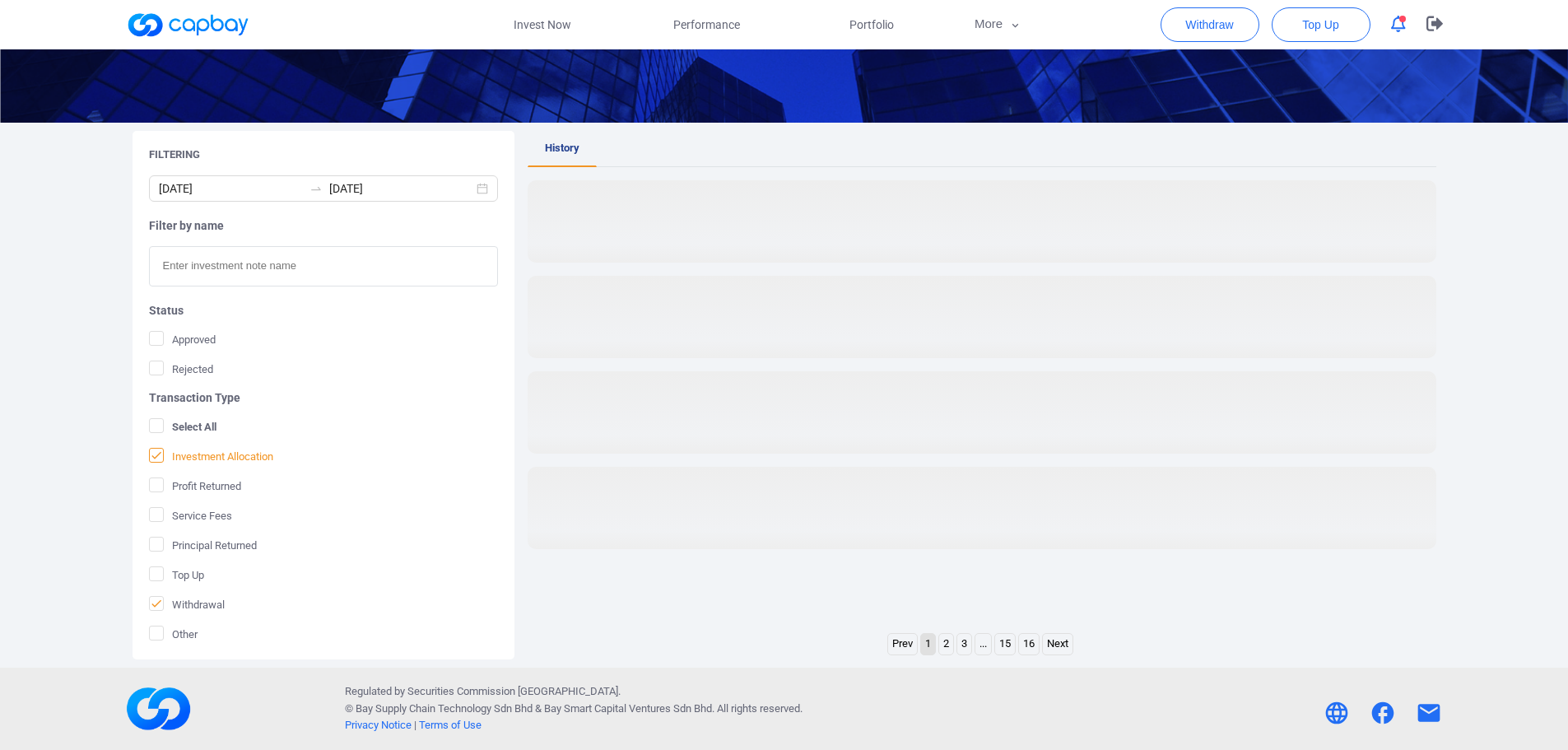
click at [0, 0] on input "Investment Allocation" at bounding box center [0, 0] width 0 height 0
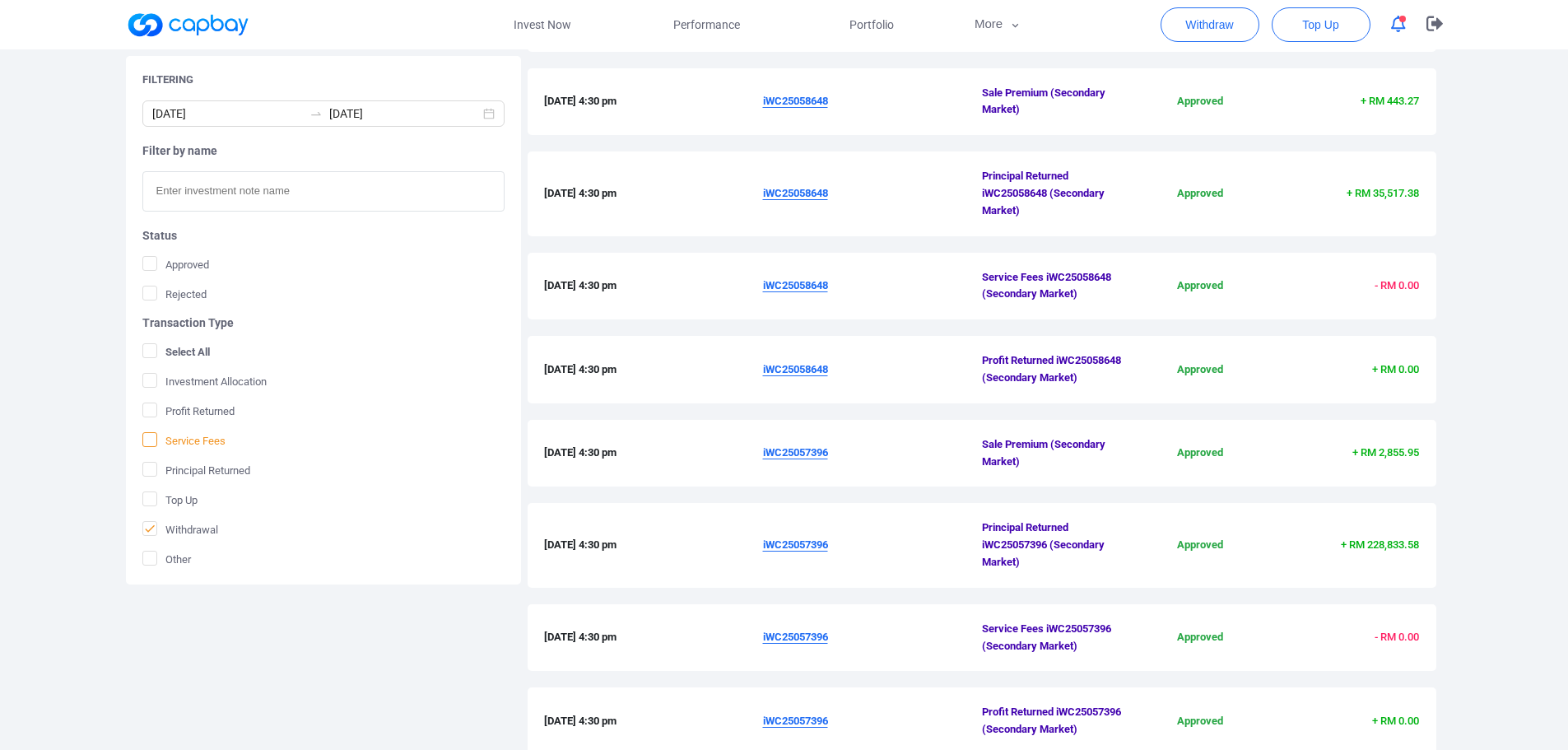
scroll to position [385, 0]
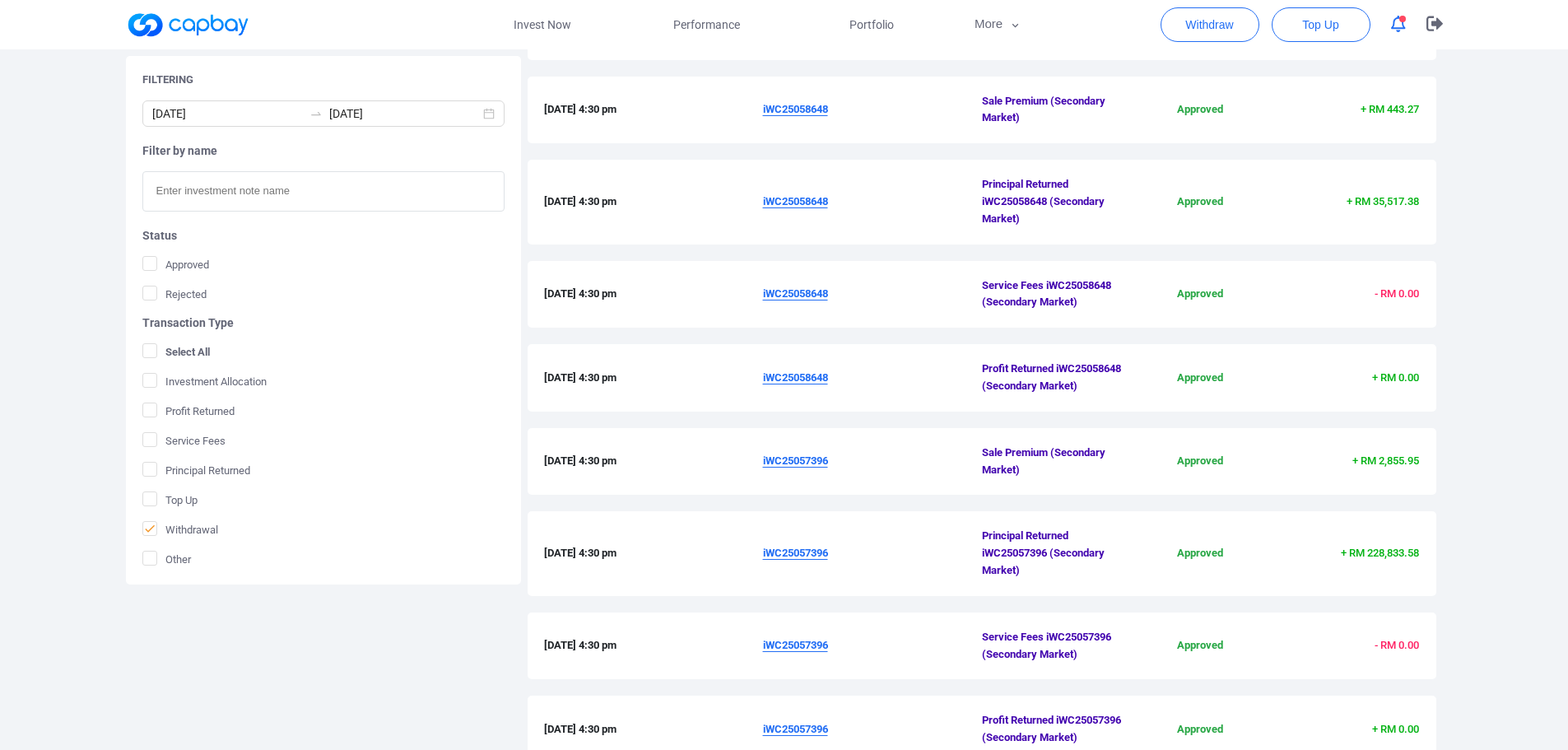
click at [271, 195] on input "text" at bounding box center [323, 191] width 362 height 41
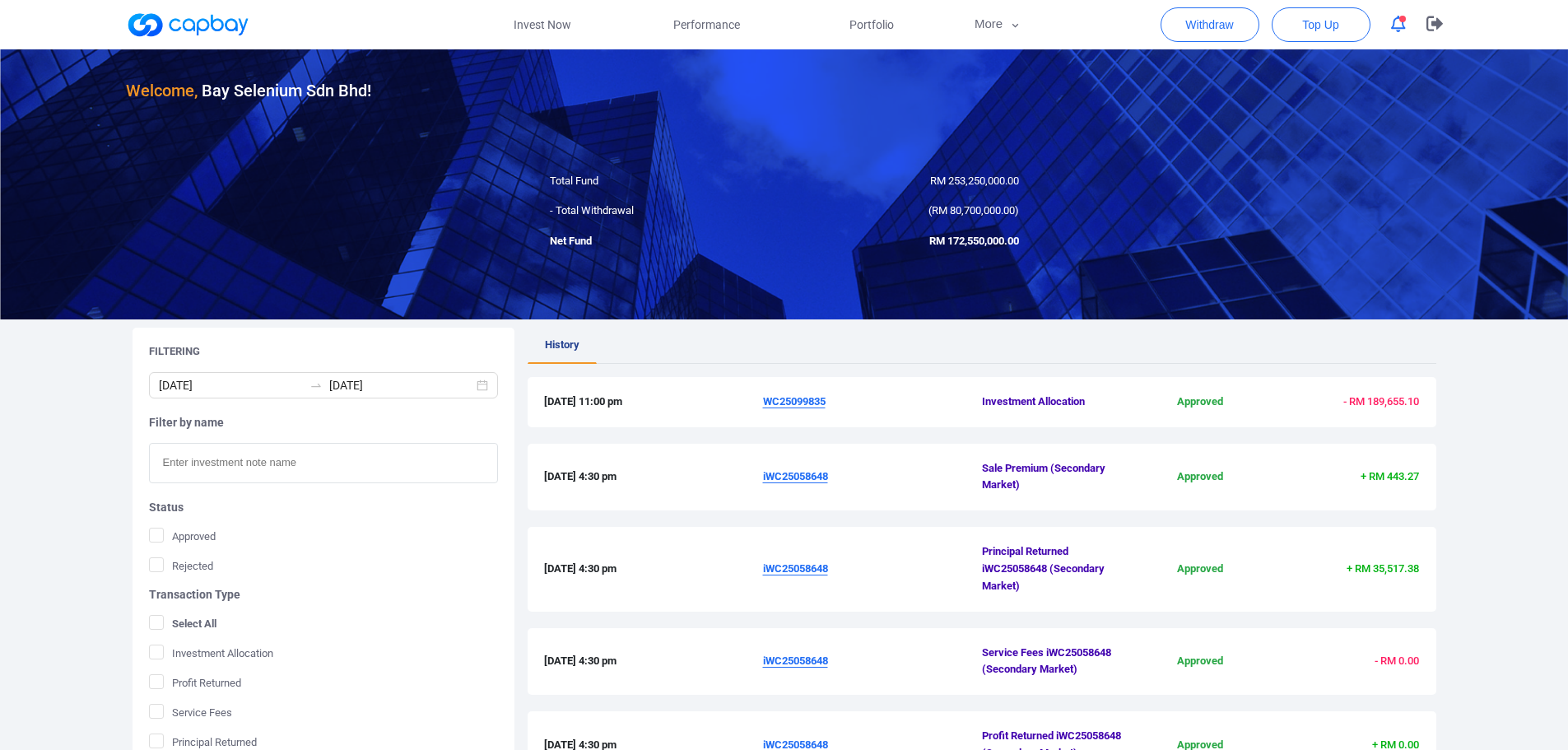
scroll to position [0, 0]
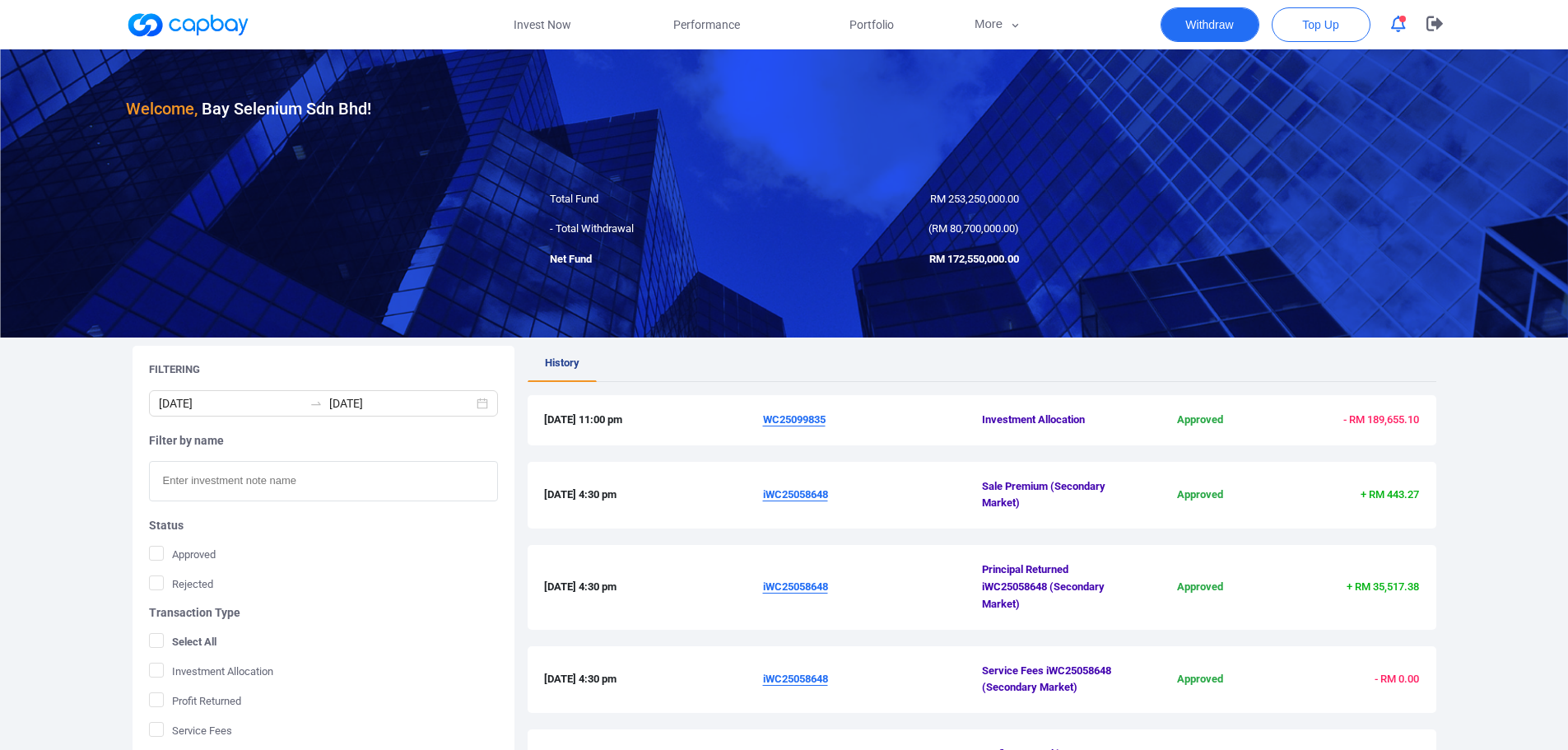
click at [1201, 27] on button "Withdraw" at bounding box center [1210, 25] width 99 height 35
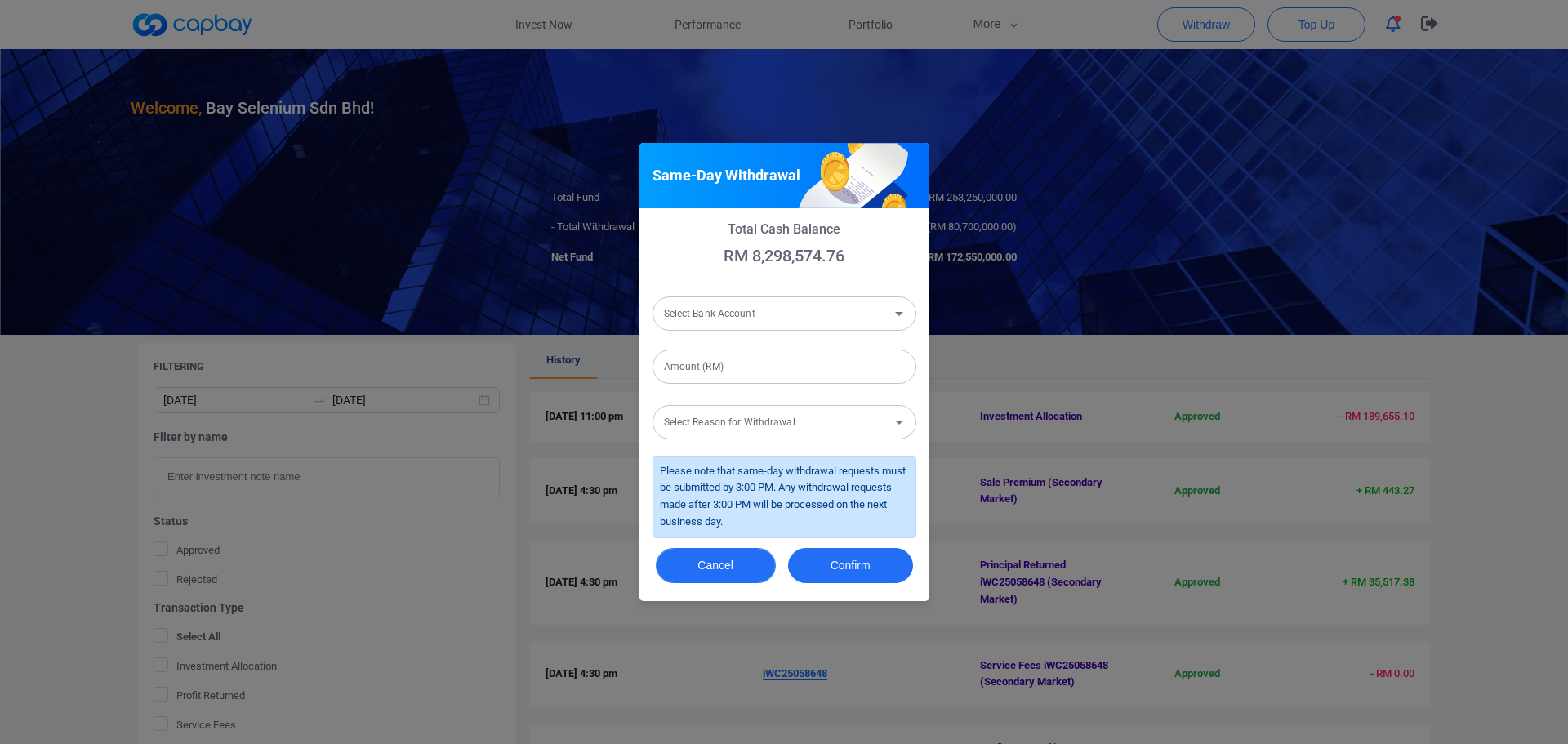
click at [728, 559] on button "Cancel" at bounding box center [716, 565] width 120 height 35
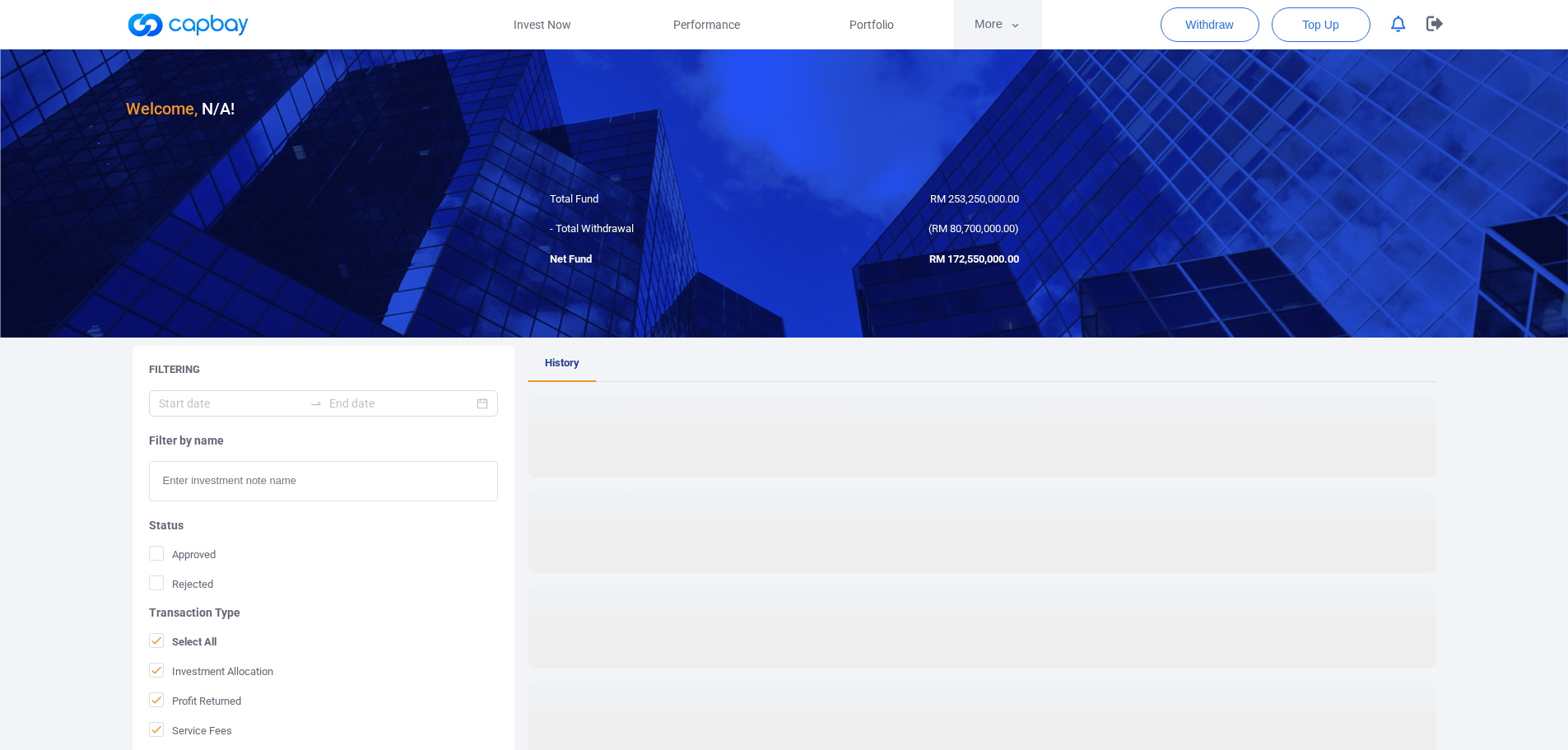
click at [991, 30] on button "More" at bounding box center [998, 24] width 88 height 49
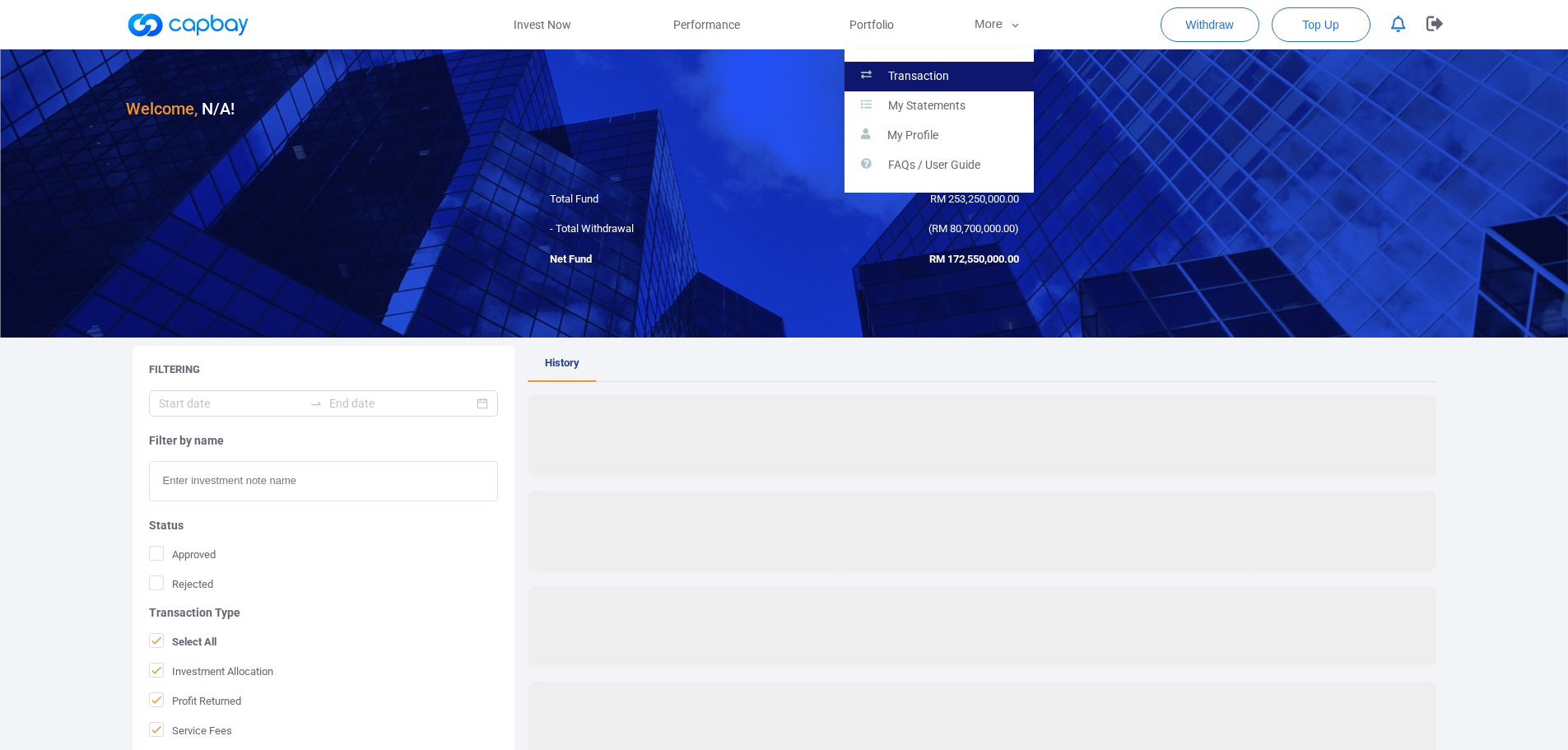
click at [938, 80] on p "Transaction" at bounding box center [918, 76] width 61 height 15
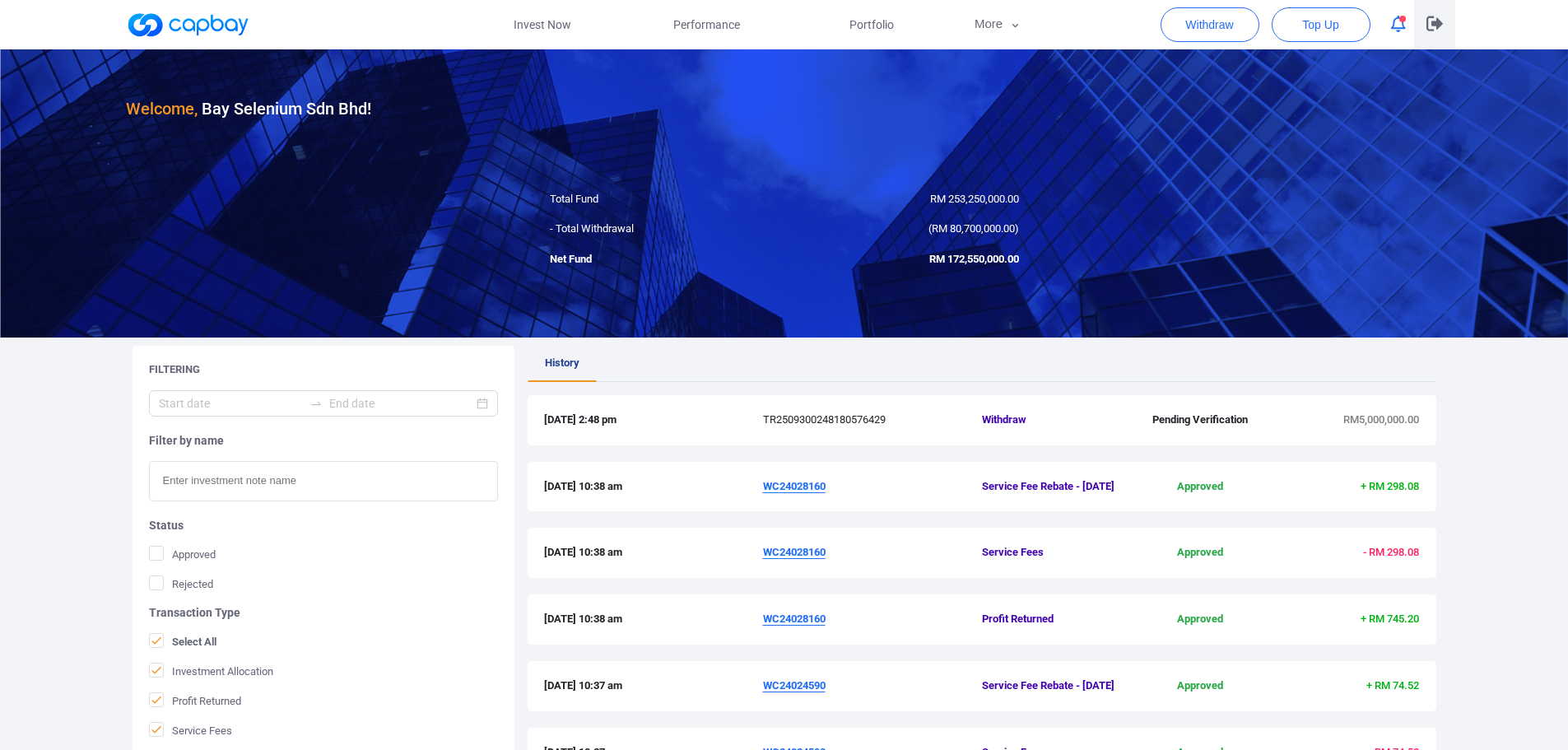
click at [1430, 26] on icon "button" at bounding box center [1435, 23] width 16 height 16
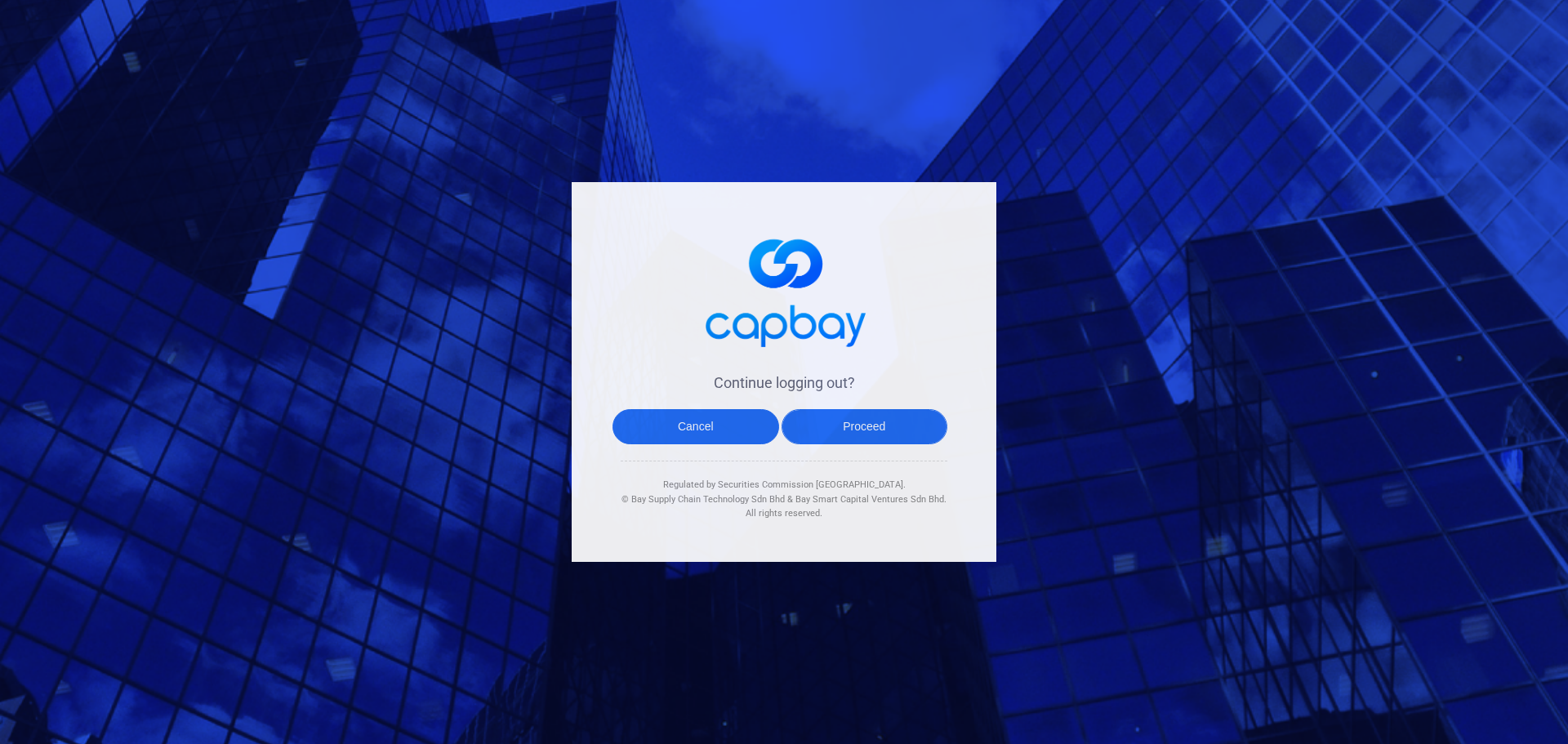
click at [846, 424] on button "Proceed" at bounding box center [864, 426] width 167 height 35
